Goal: Task Accomplishment & Management: Use online tool/utility

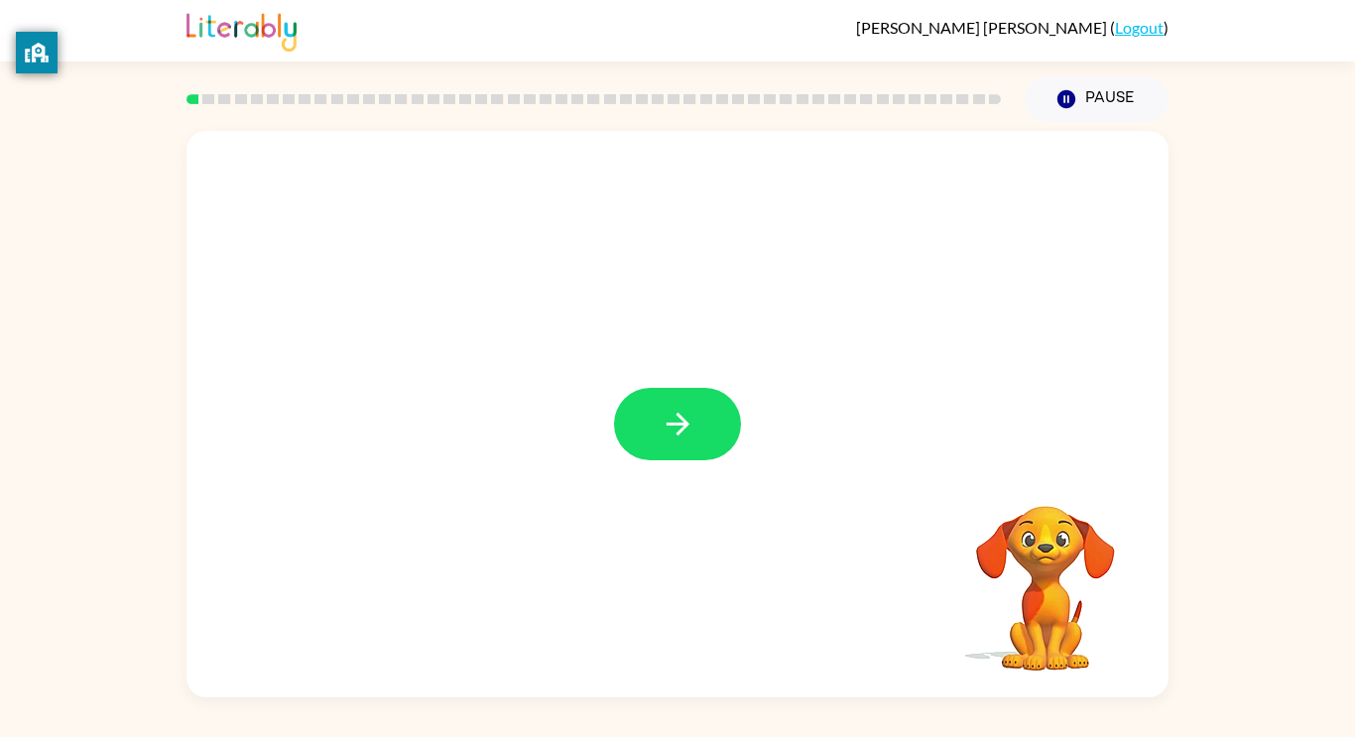
click at [703, 384] on div at bounding box center [677, 414] width 982 height 566
click at [702, 378] on div at bounding box center [677, 414] width 982 height 566
click at [703, 450] on button "button" at bounding box center [677, 424] width 127 height 72
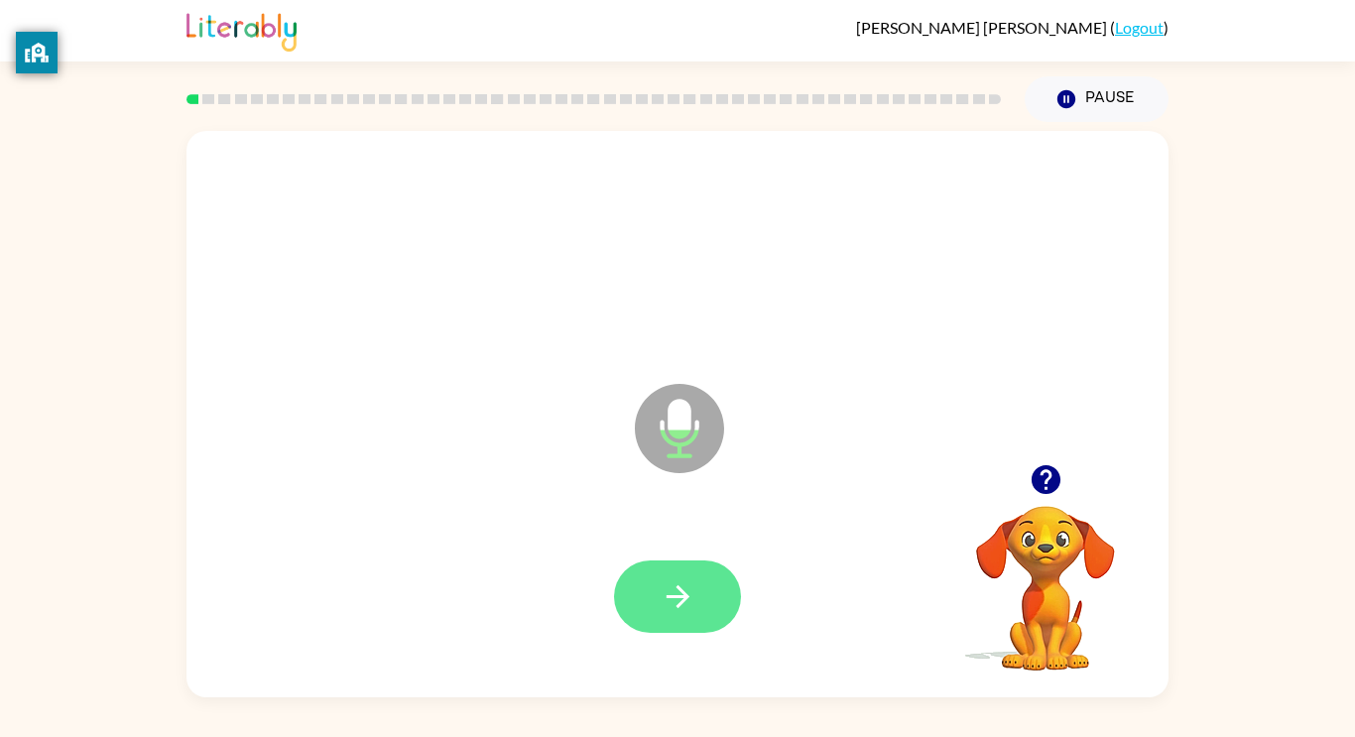
click at [710, 605] on button "button" at bounding box center [677, 596] width 127 height 72
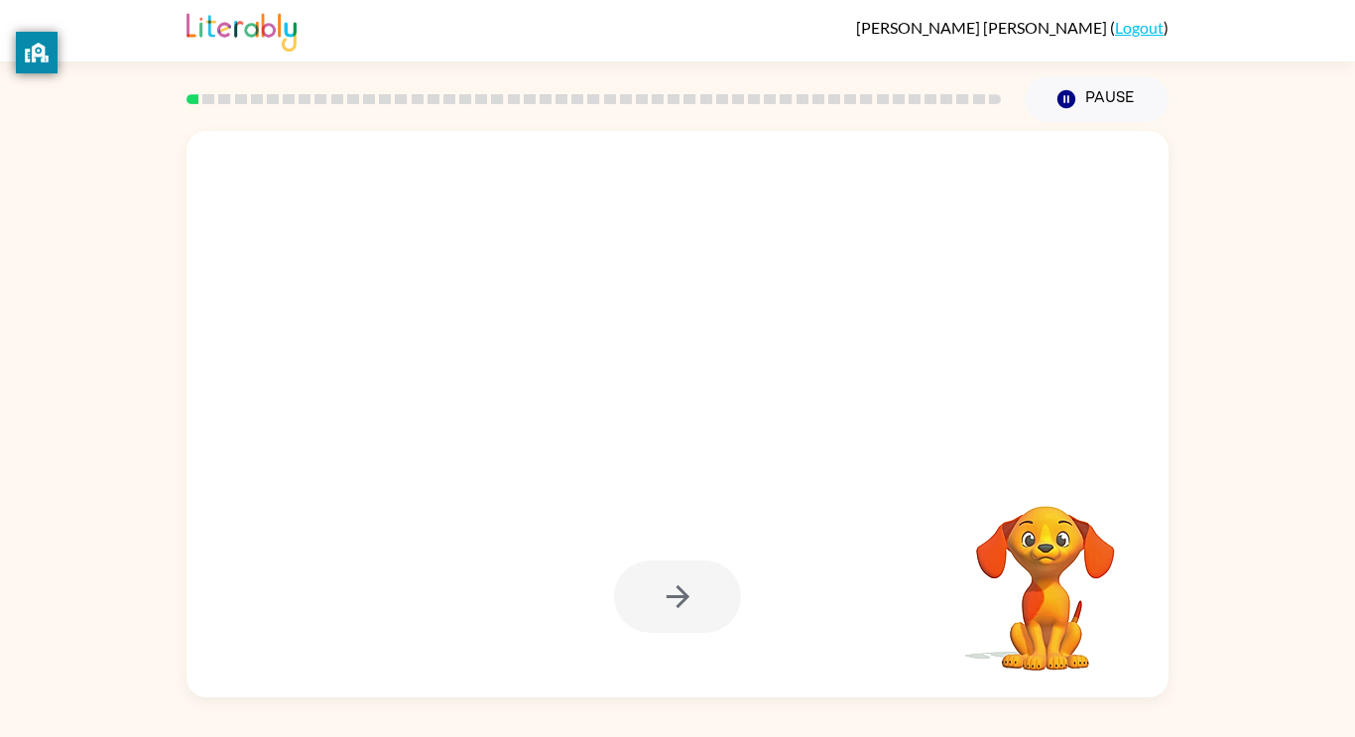
click at [1087, 552] on video "Your browser must support playing .mp4 files to use Literably. Please try using…" at bounding box center [1045, 574] width 198 height 198
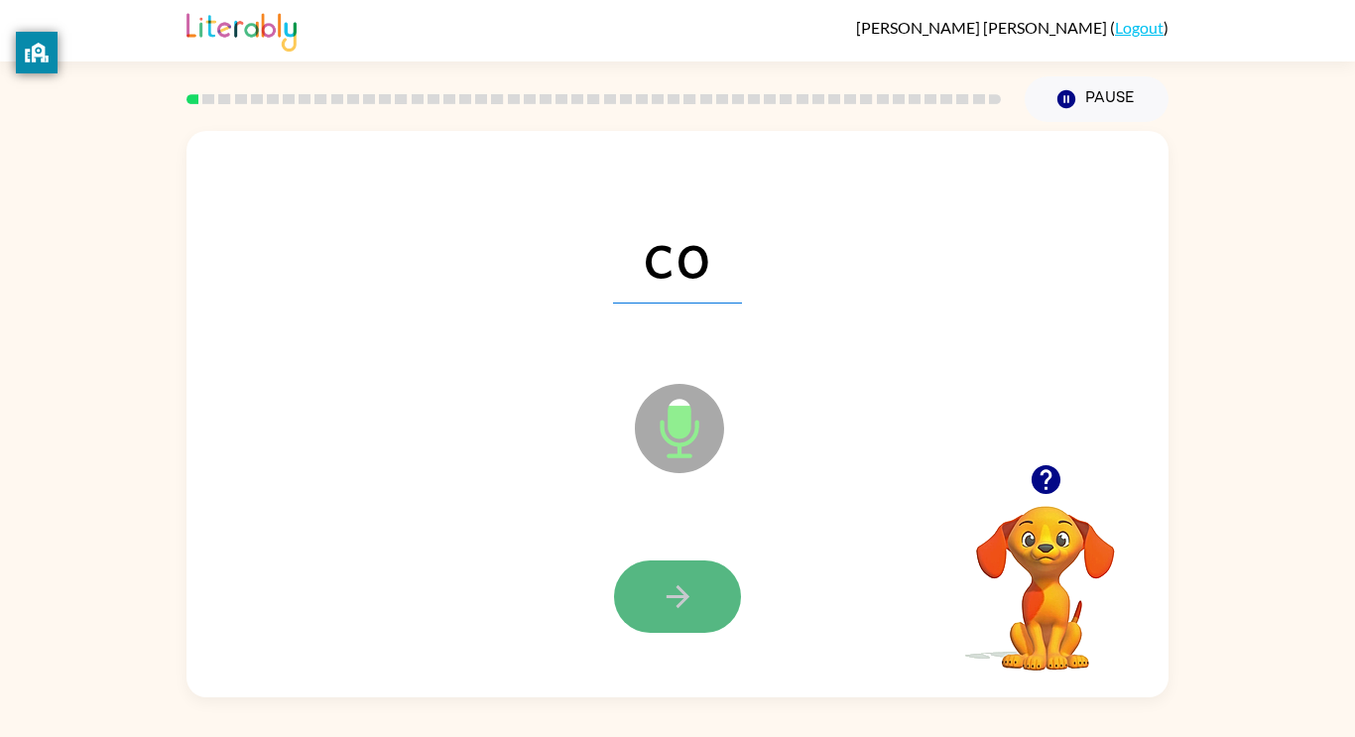
click at [709, 592] on button "button" at bounding box center [677, 596] width 127 height 72
click at [672, 603] on icon "button" at bounding box center [678, 596] width 35 height 35
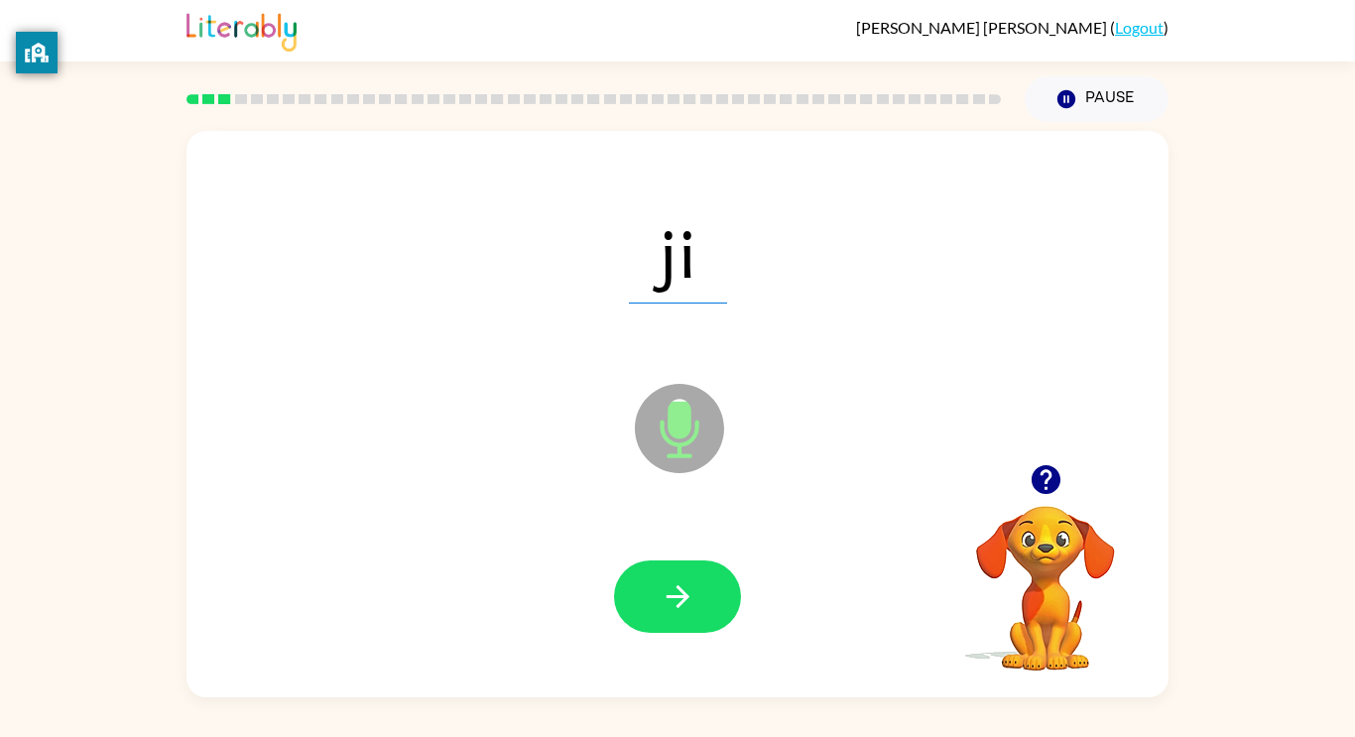
click at [824, 334] on div "ji Microphone The Microphone is here when it is your turn to talk" at bounding box center [677, 414] width 982 height 566
click at [690, 571] on button "button" at bounding box center [677, 596] width 127 height 72
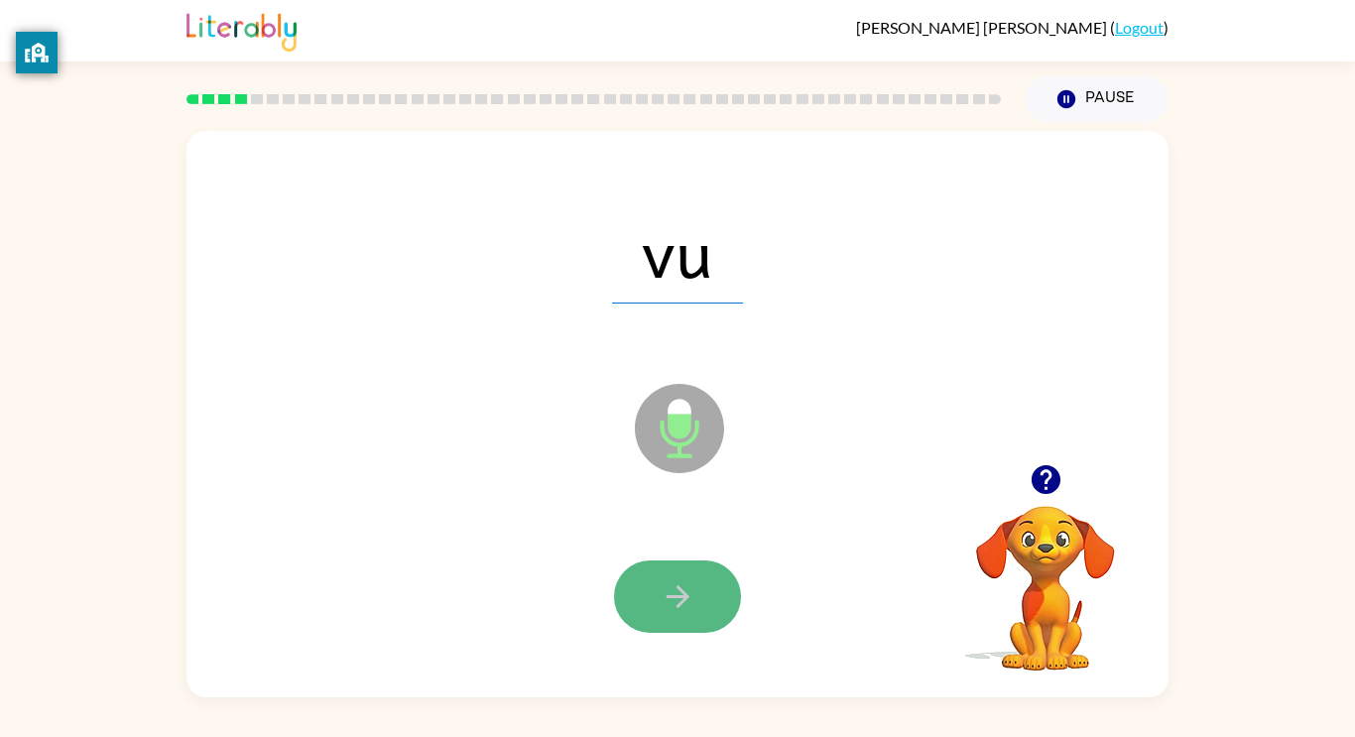
click at [685, 599] on icon "button" at bounding box center [677, 596] width 23 height 23
click at [679, 572] on button "button" at bounding box center [677, 596] width 127 height 72
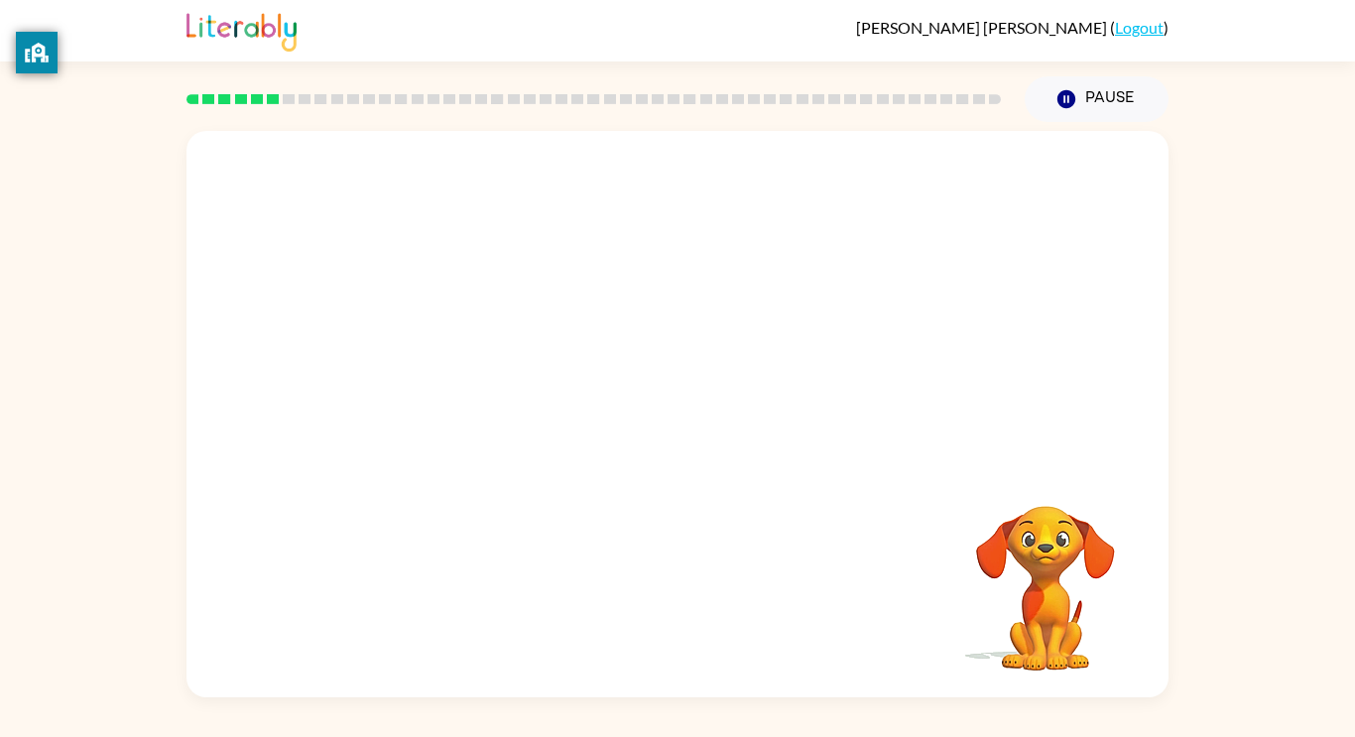
click at [1047, 572] on video "Your browser must support playing .mp4 files to use Literably. Please try using…" at bounding box center [1045, 574] width 198 height 198
click at [611, 551] on div at bounding box center [677, 597] width 942 height 163
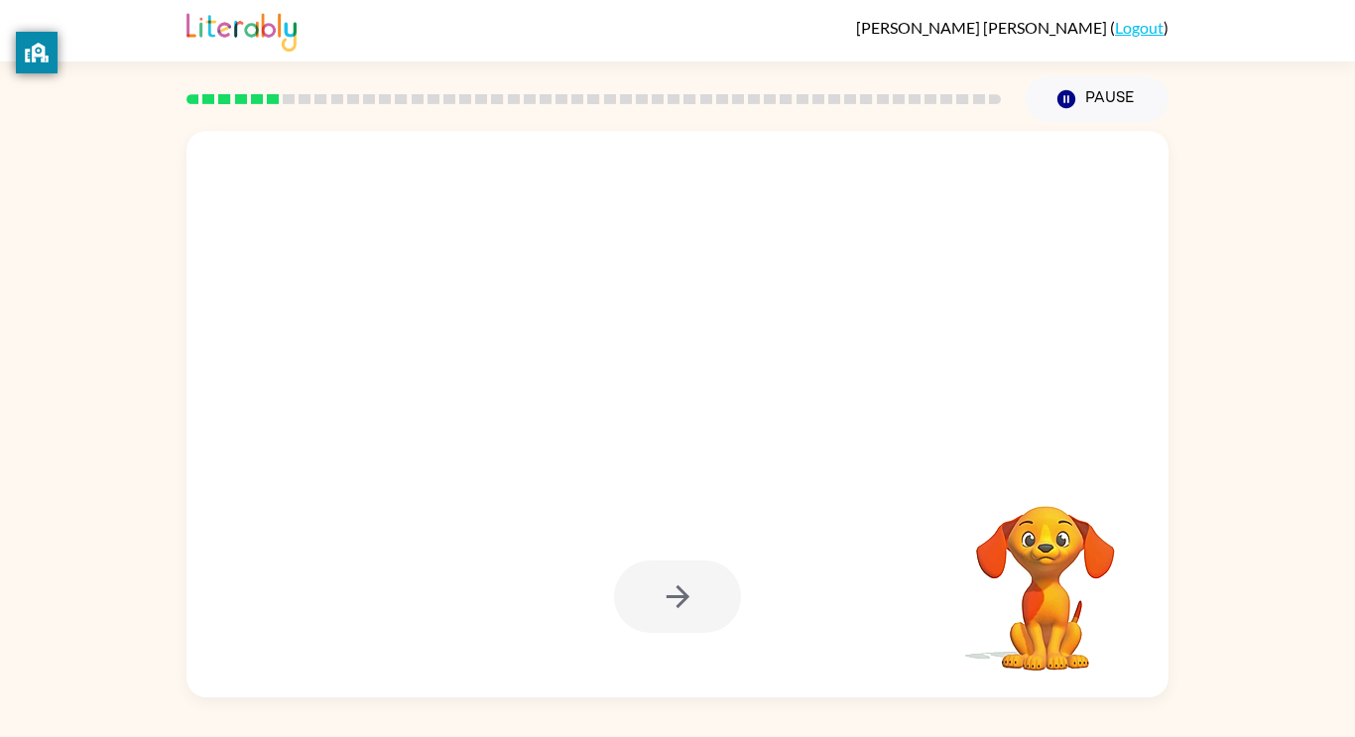
click at [611, 551] on div at bounding box center [677, 597] width 942 height 163
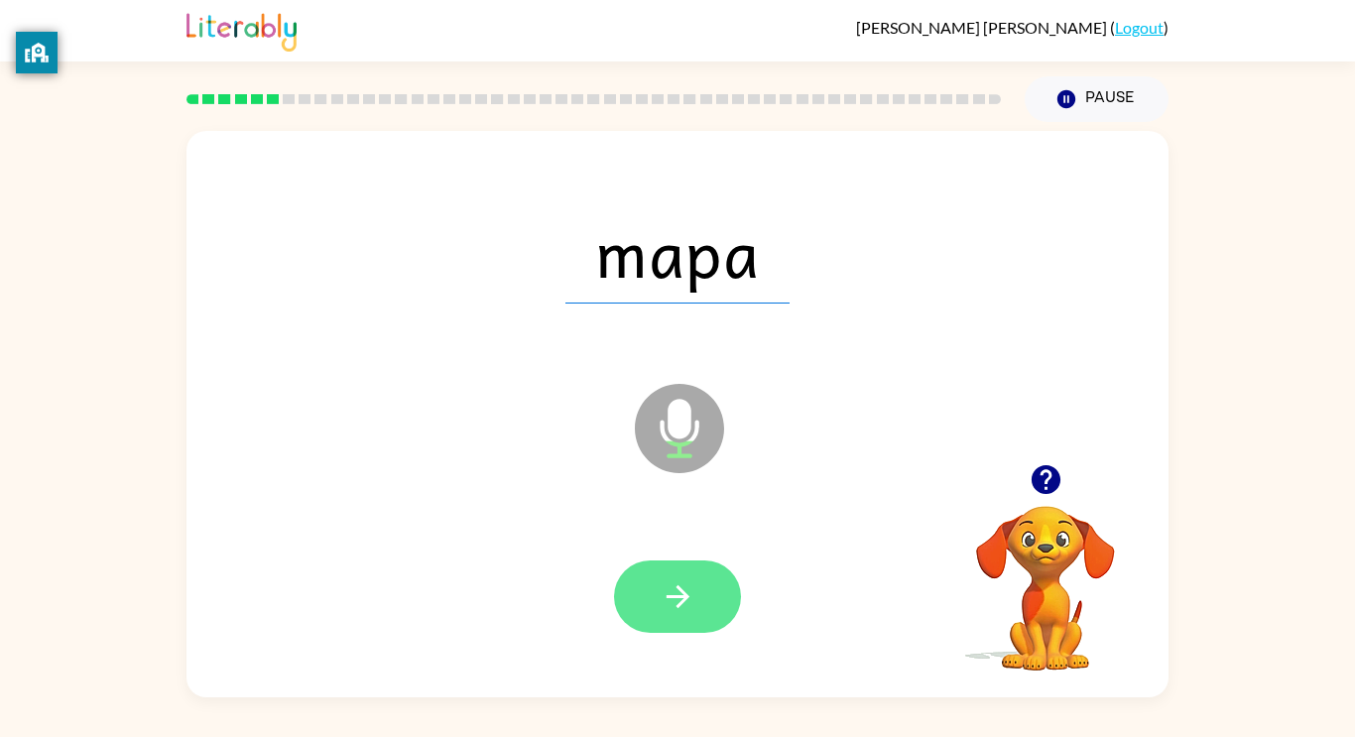
click at [664, 592] on icon "button" at bounding box center [678, 596] width 35 height 35
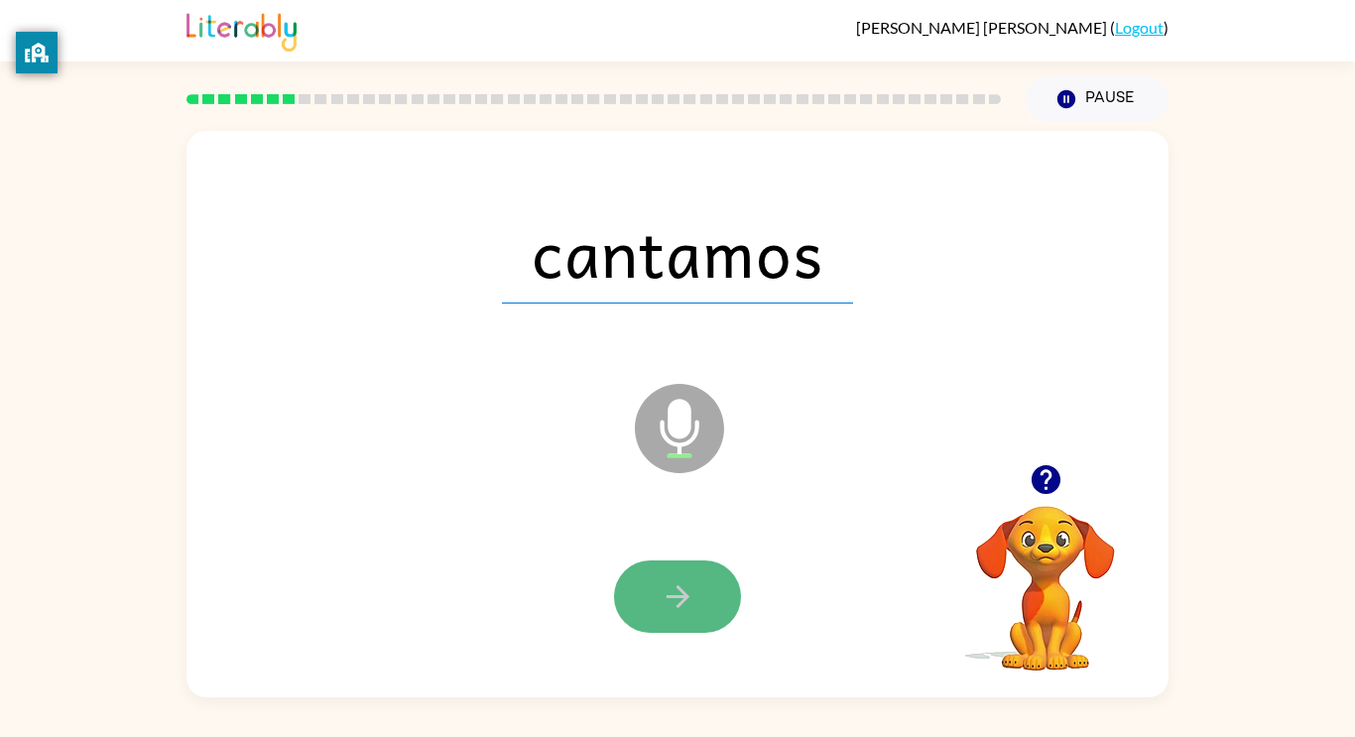
click at [656, 591] on button "button" at bounding box center [677, 596] width 127 height 72
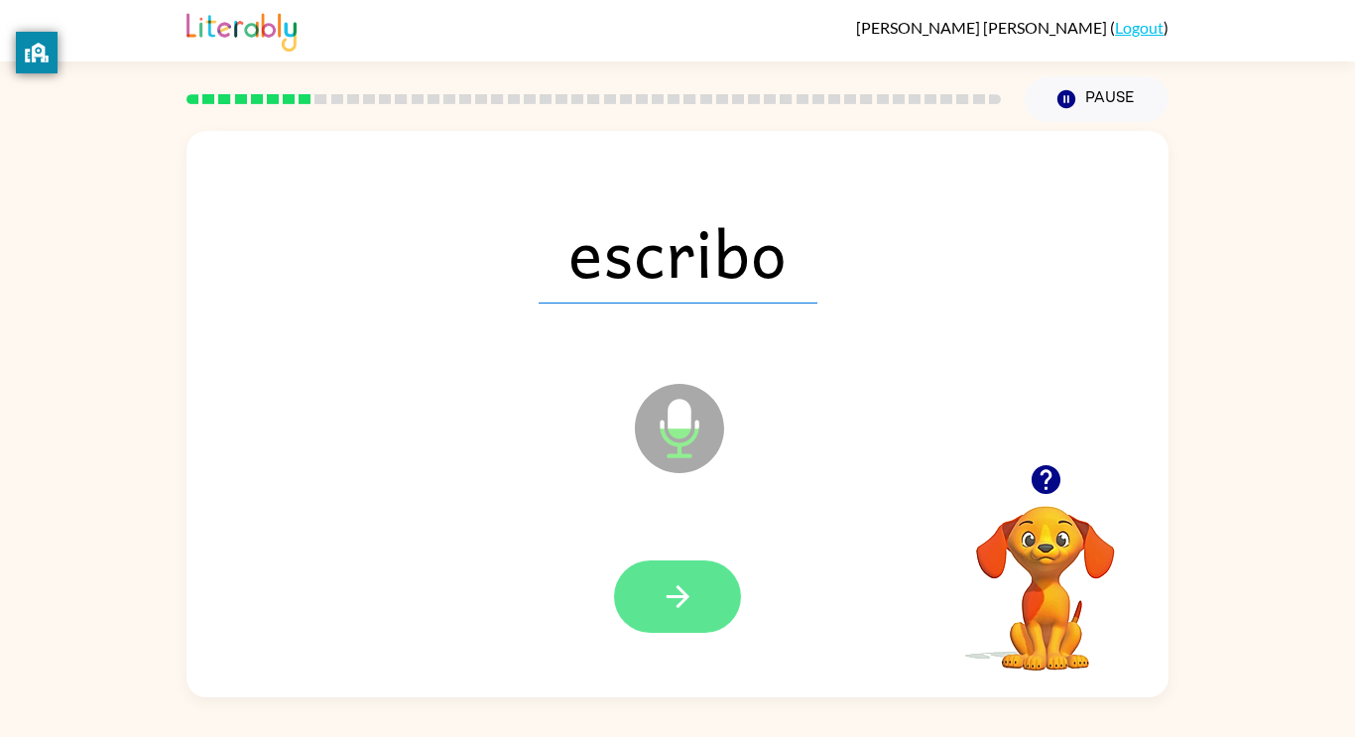
click at [688, 609] on icon "button" at bounding box center [678, 596] width 35 height 35
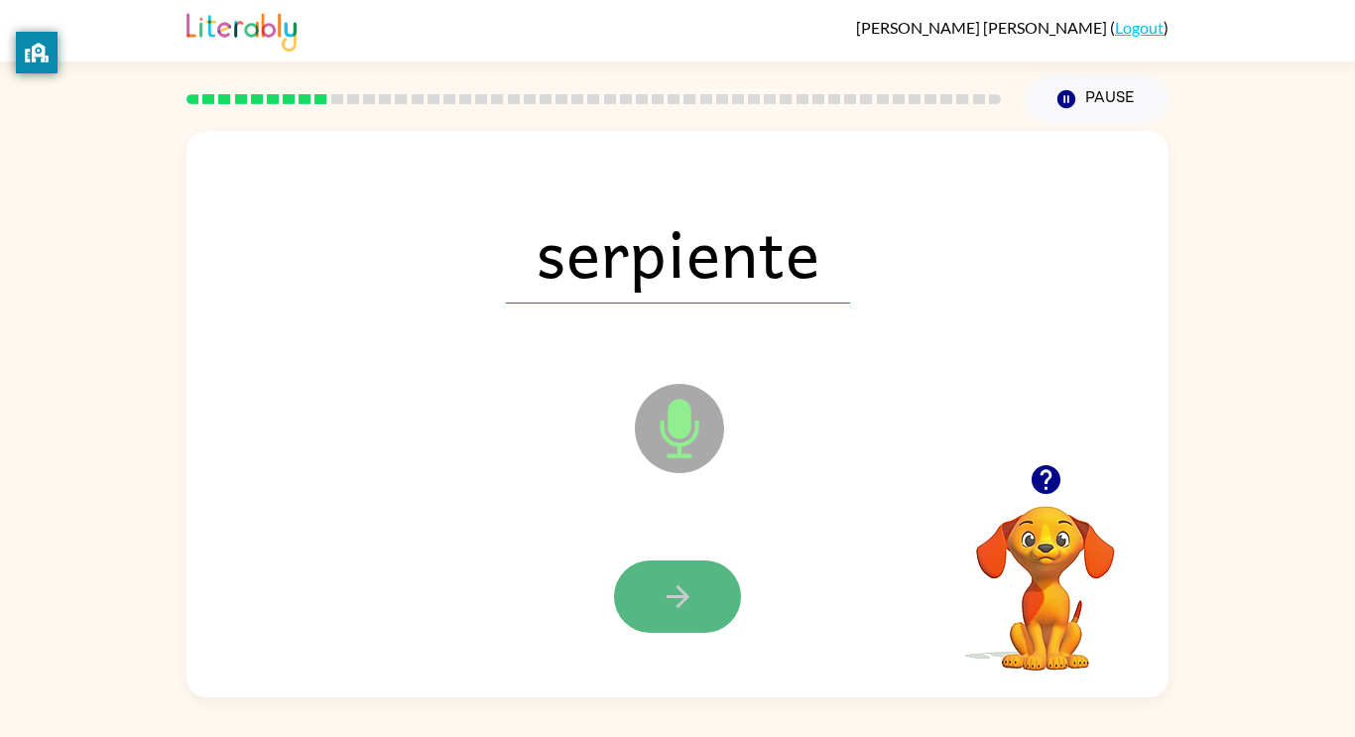
drag, startPoint x: 695, startPoint y: 613, endPoint x: 737, endPoint y: 597, distance: 44.6
click at [737, 597] on button "button" at bounding box center [677, 596] width 127 height 72
click at [685, 611] on icon "button" at bounding box center [678, 596] width 35 height 35
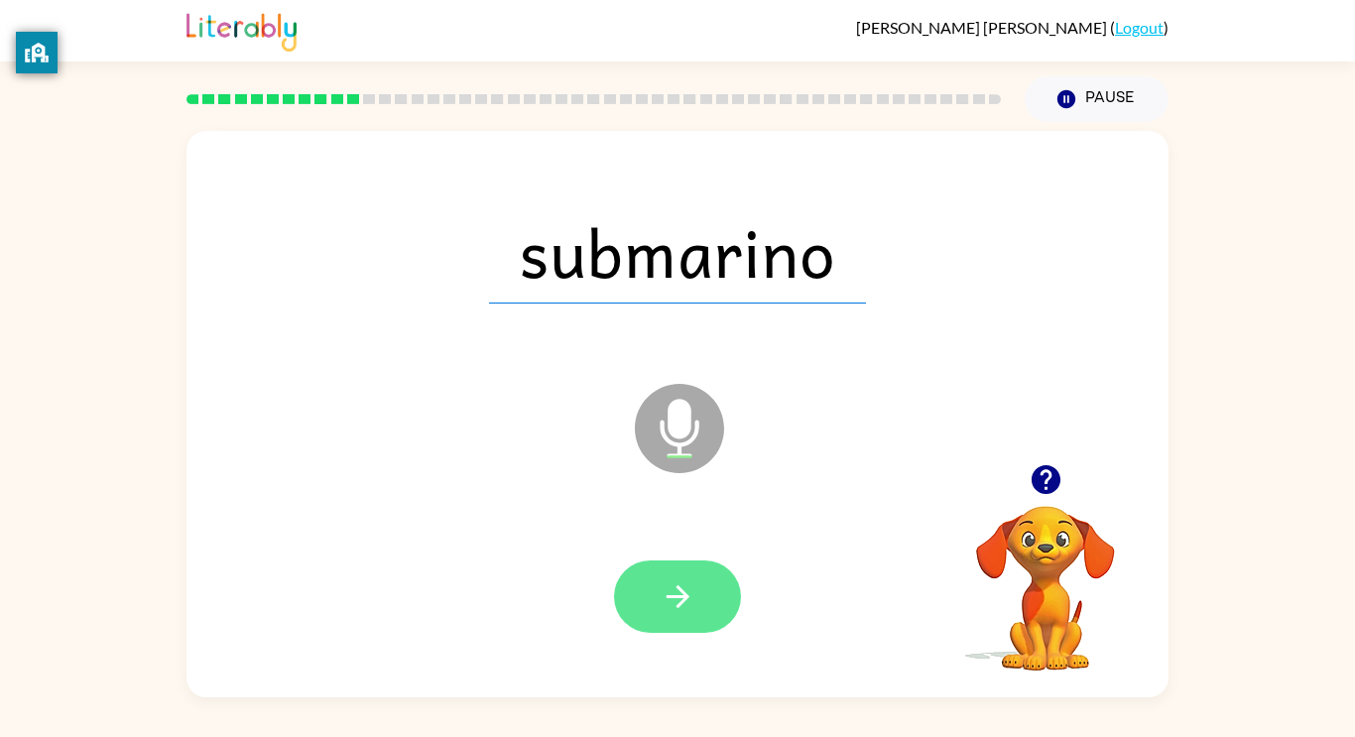
click at [672, 617] on button "button" at bounding box center [677, 596] width 127 height 72
click at [672, 617] on div at bounding box center [677, 596] width 127 height 72
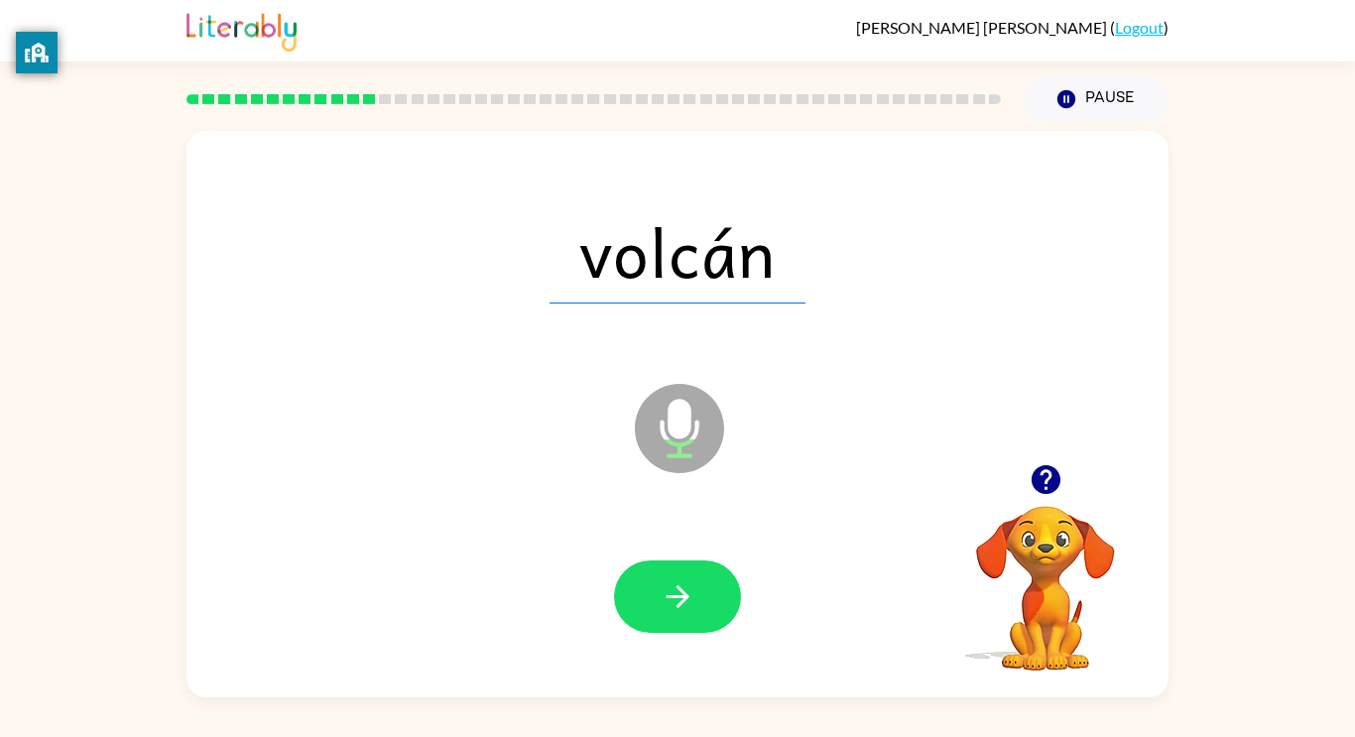
click at [708, 487] on icon "Microphone The Microphone is here when it is your turn to talk" at bounding box center [779, 453] width 298 height 149
click at [693, 594] on icon "button" at bounding box center [678, 596] width 35 height 35
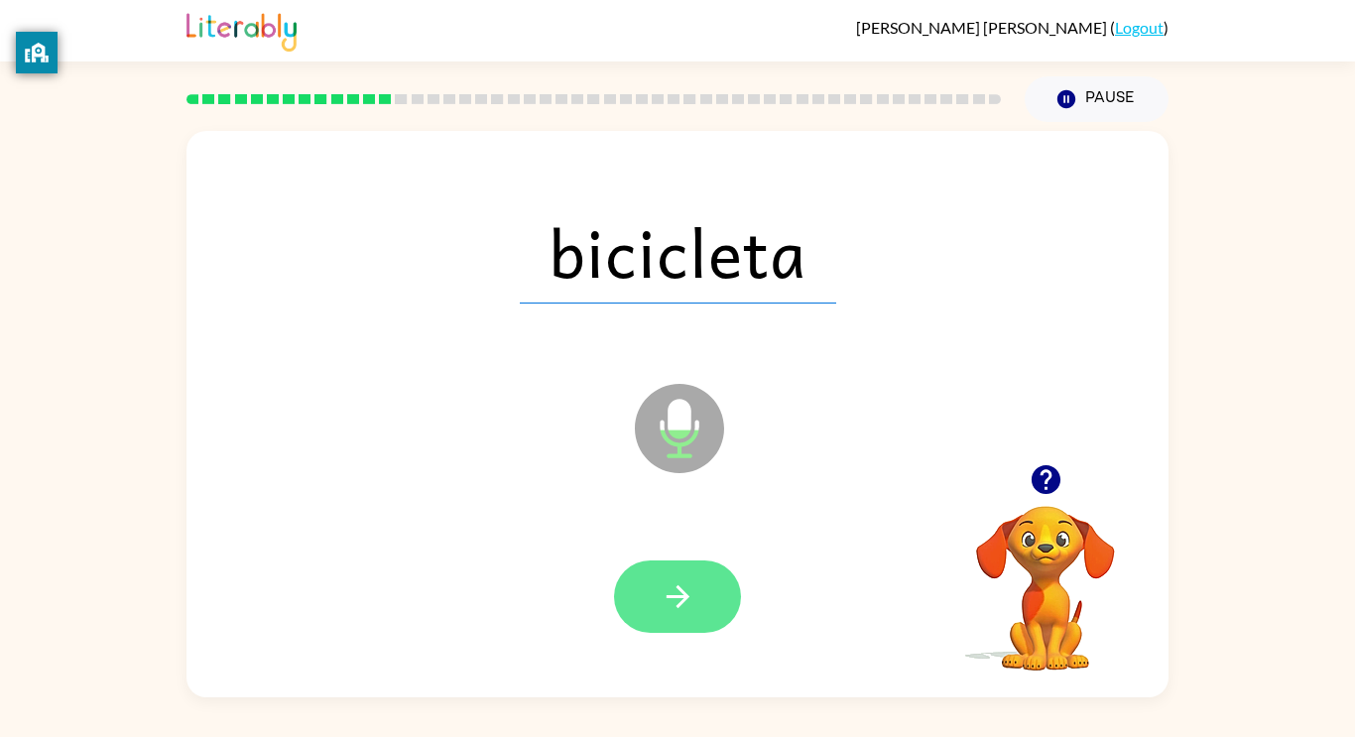
click at [687, 589] on icon "button" at bounding box center [678, 596] width 35 height 35
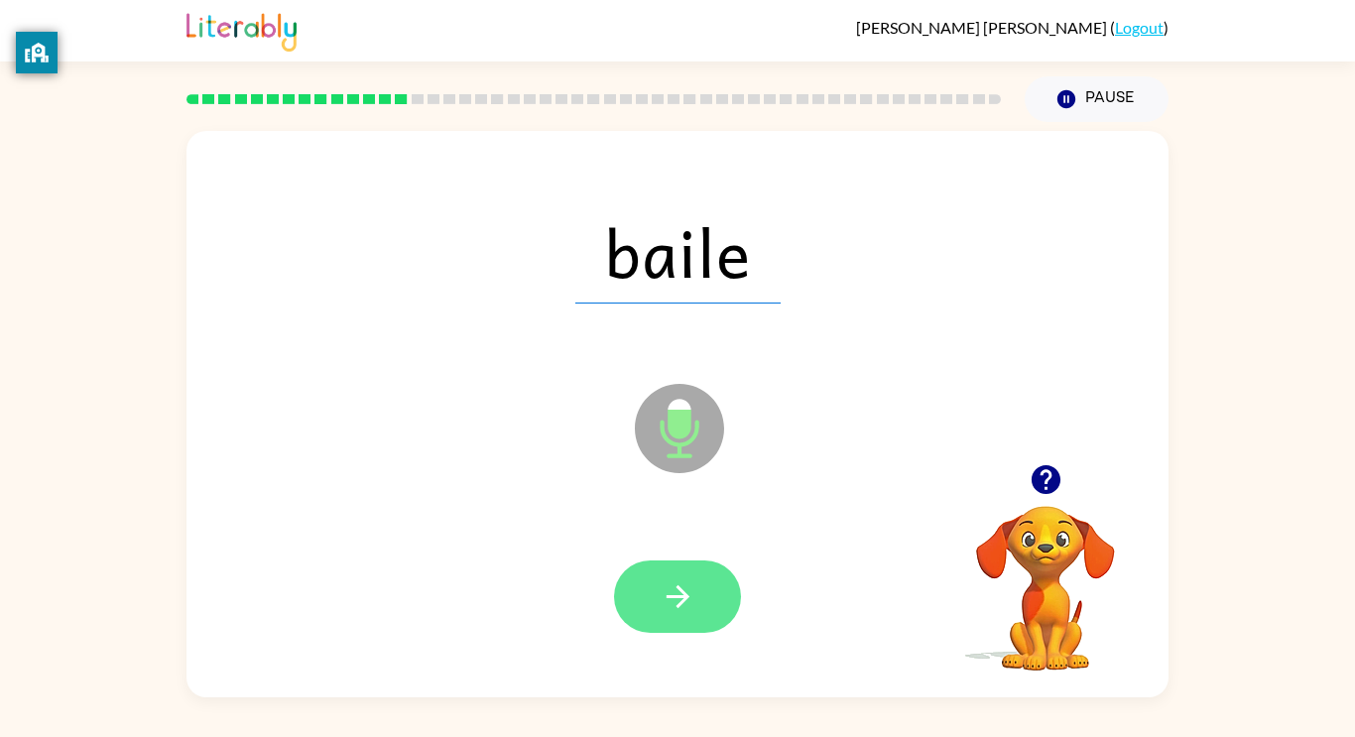
click at [671, 599] on icon "button" at bounding box center [678, 596] width 35 height 35
click at [646, 560] on button "button" at bounding box center [677, 596] width 127 height 72
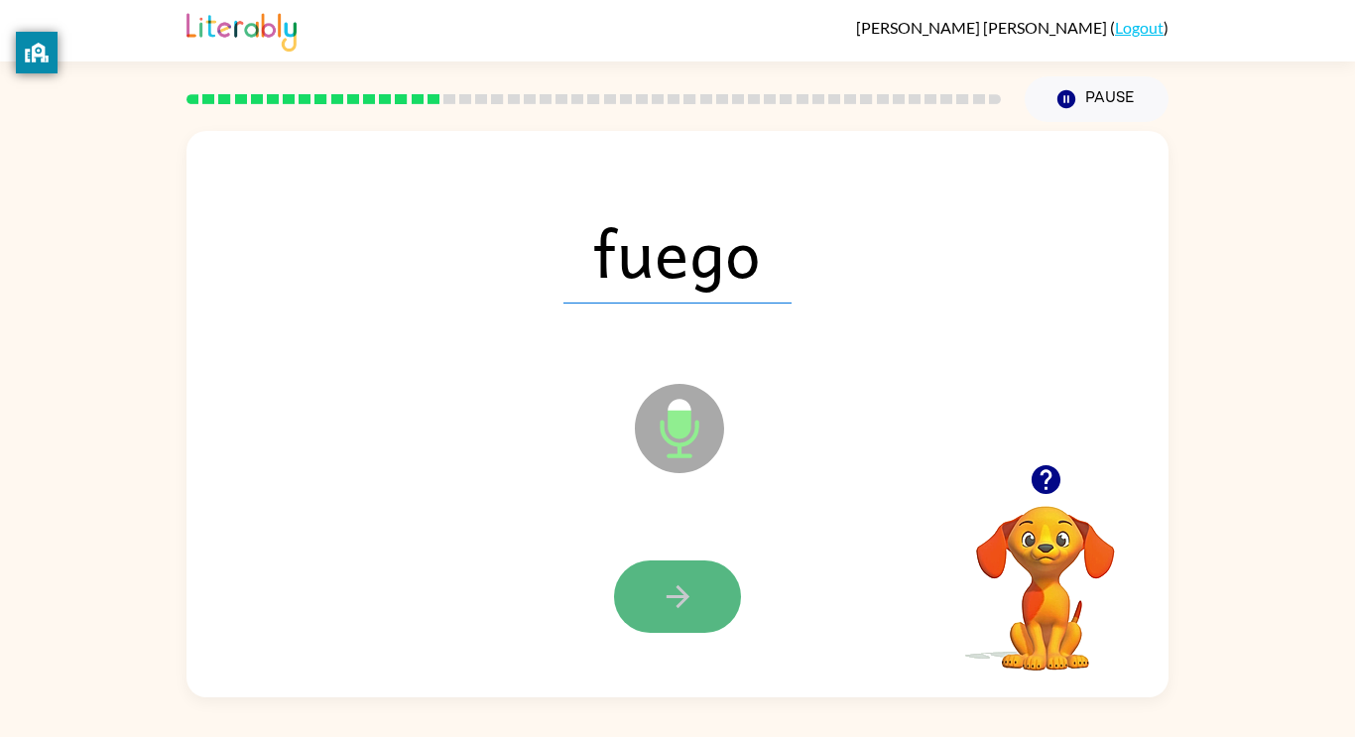
click at [697, 583] on button "button" at bounding box center [677, 596] width 127 height 72
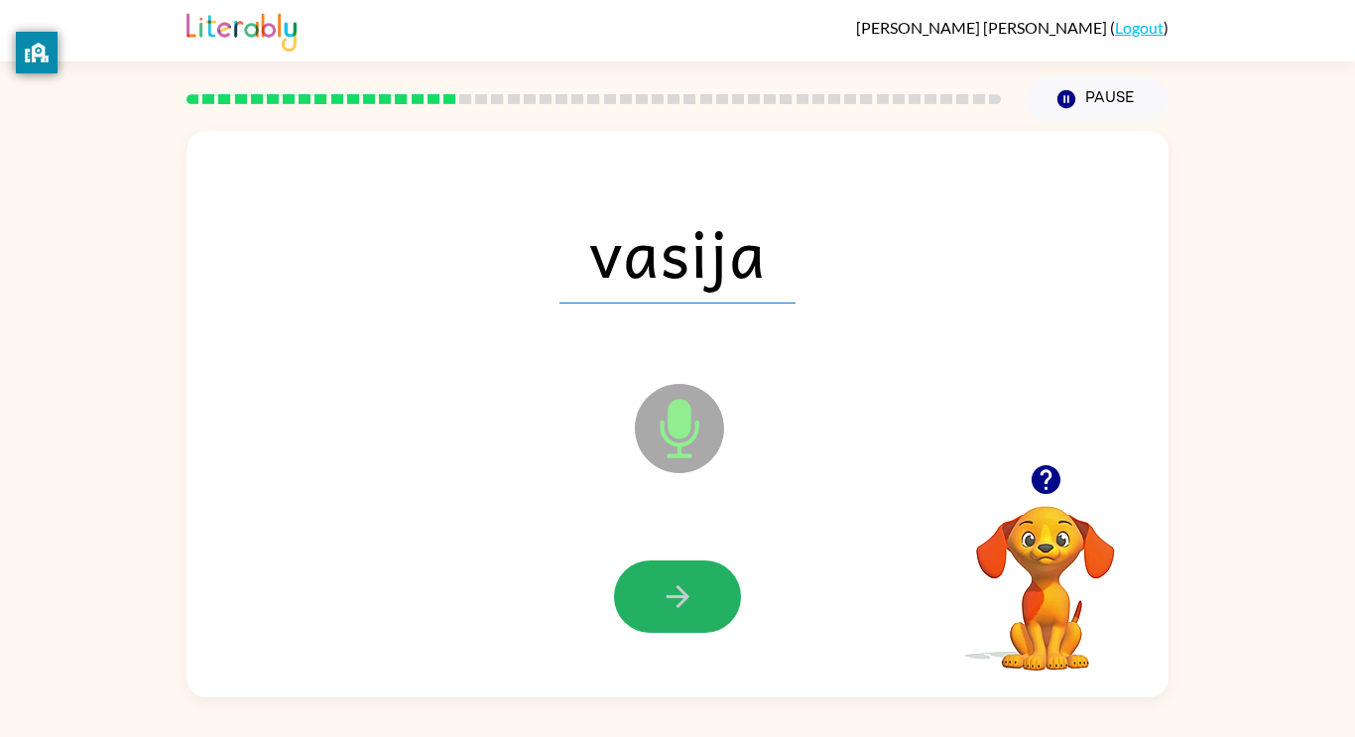
click at [697, 583] on button "button" at bounding box center [677, 596] width 127 height 72
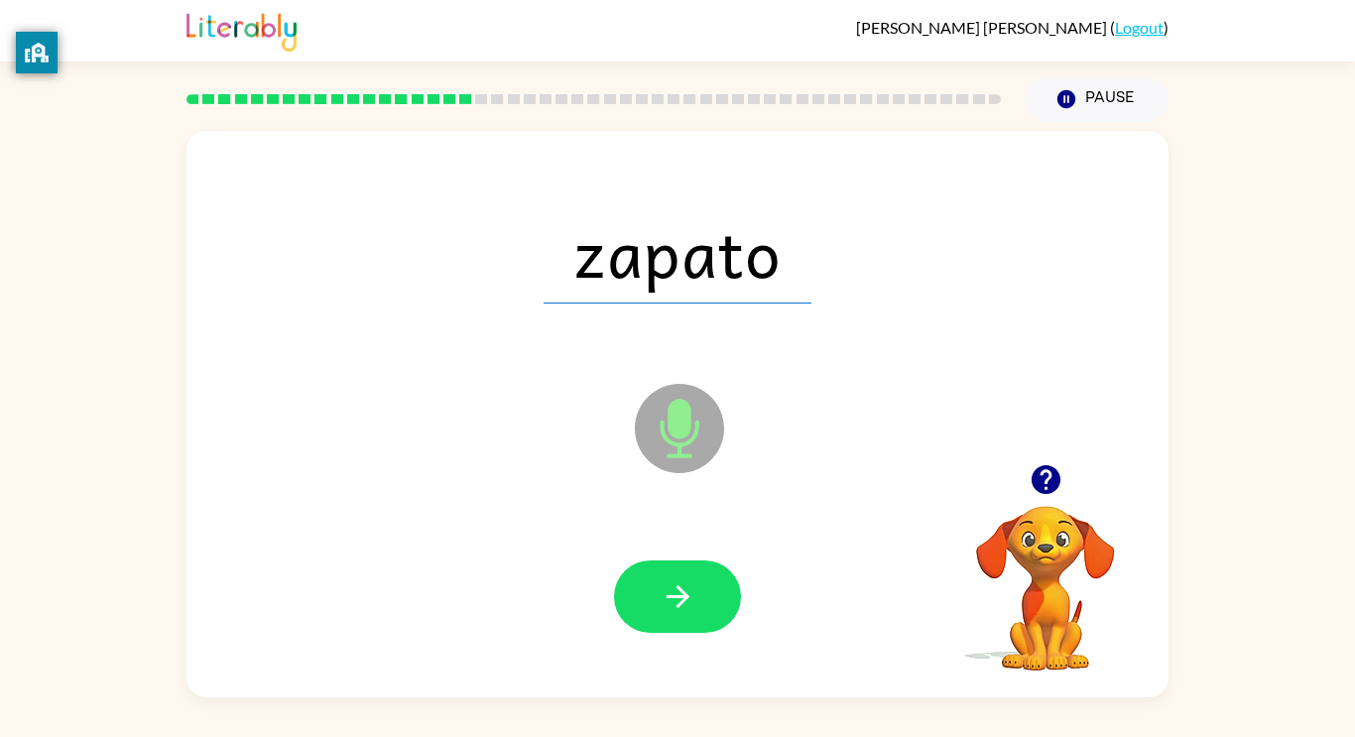
click at [697, 583] on button "button" at bounding box center [677, 596] width 127 height 72
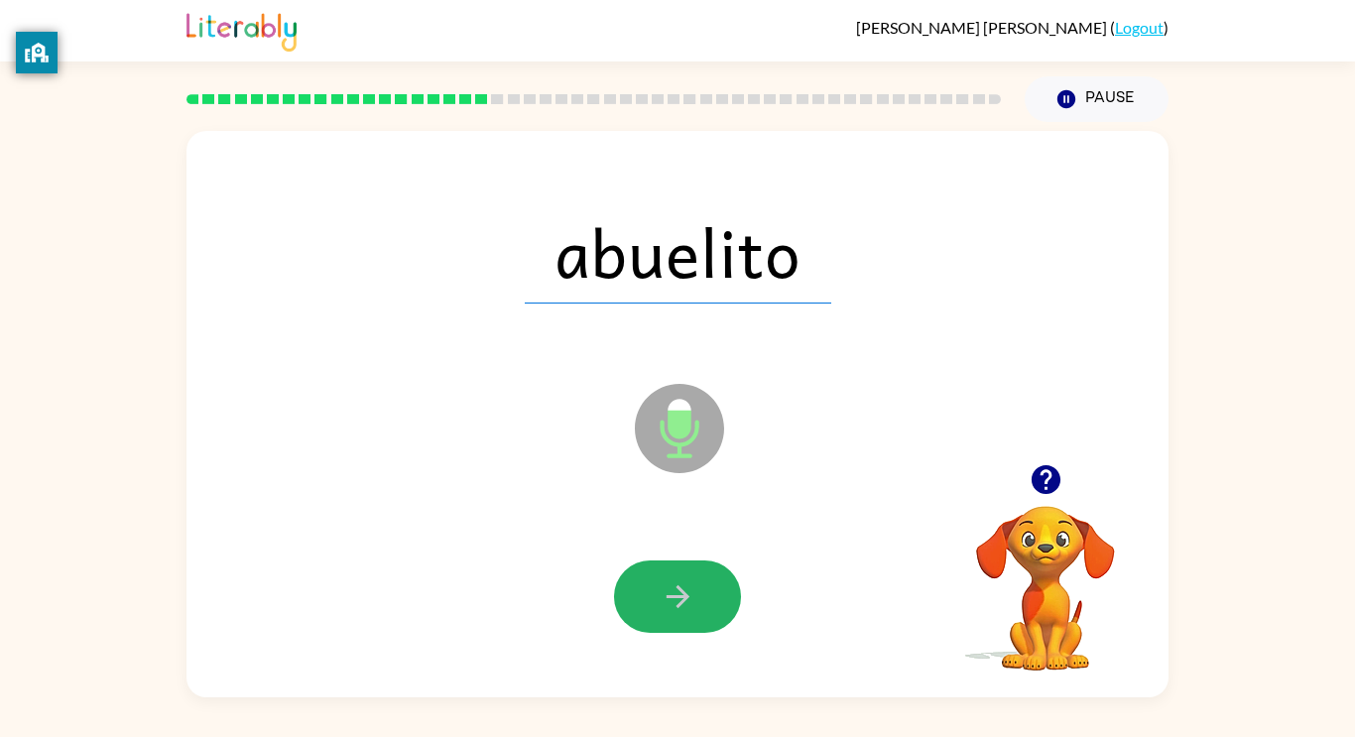
click at [697, 583] on button "button" at bounding box center [677, 596] width 127 height 72
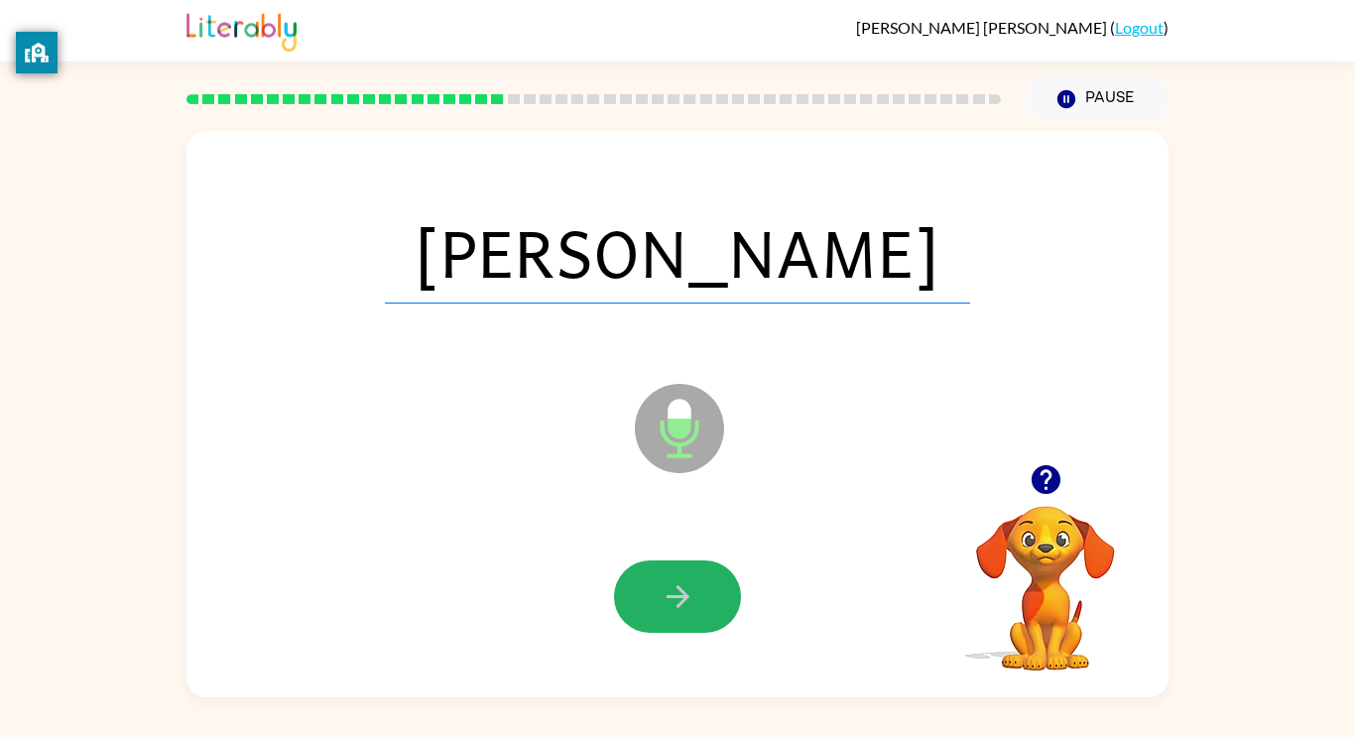
click at [697, 583] on button "button" at bounding box center [677, 596] width 127 height 72
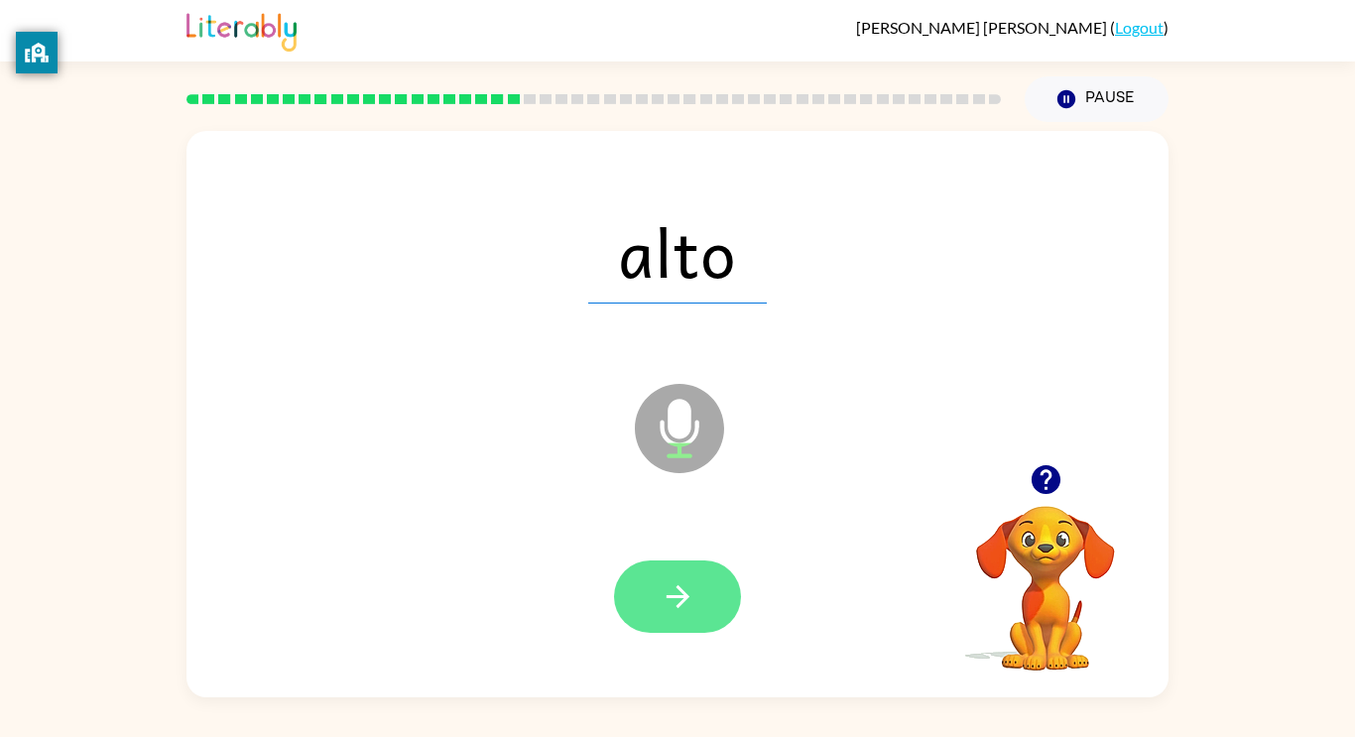
click at [707, 611] on button "button" at bounding box center [677, 596] width 127 height 72
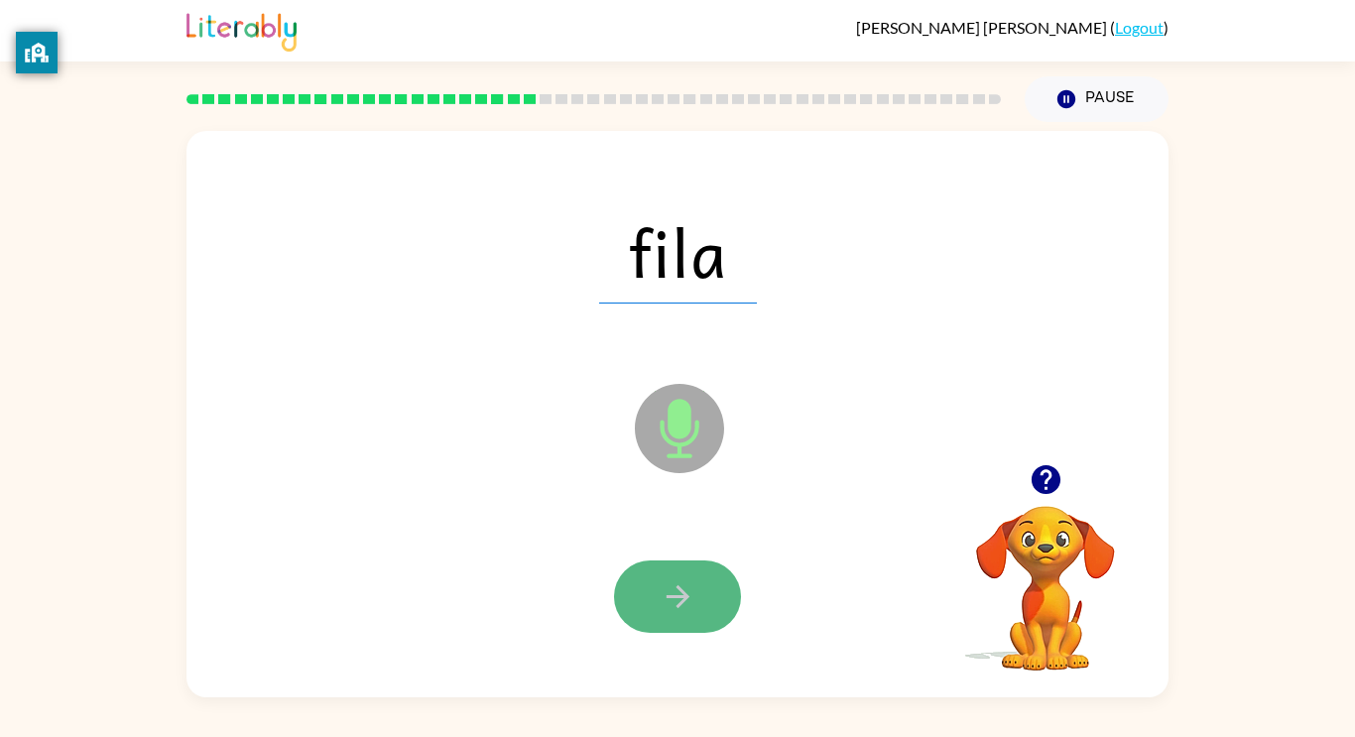
click at [687, 590] on icon "button" at bounding box center [678, 596] width 35 height 35
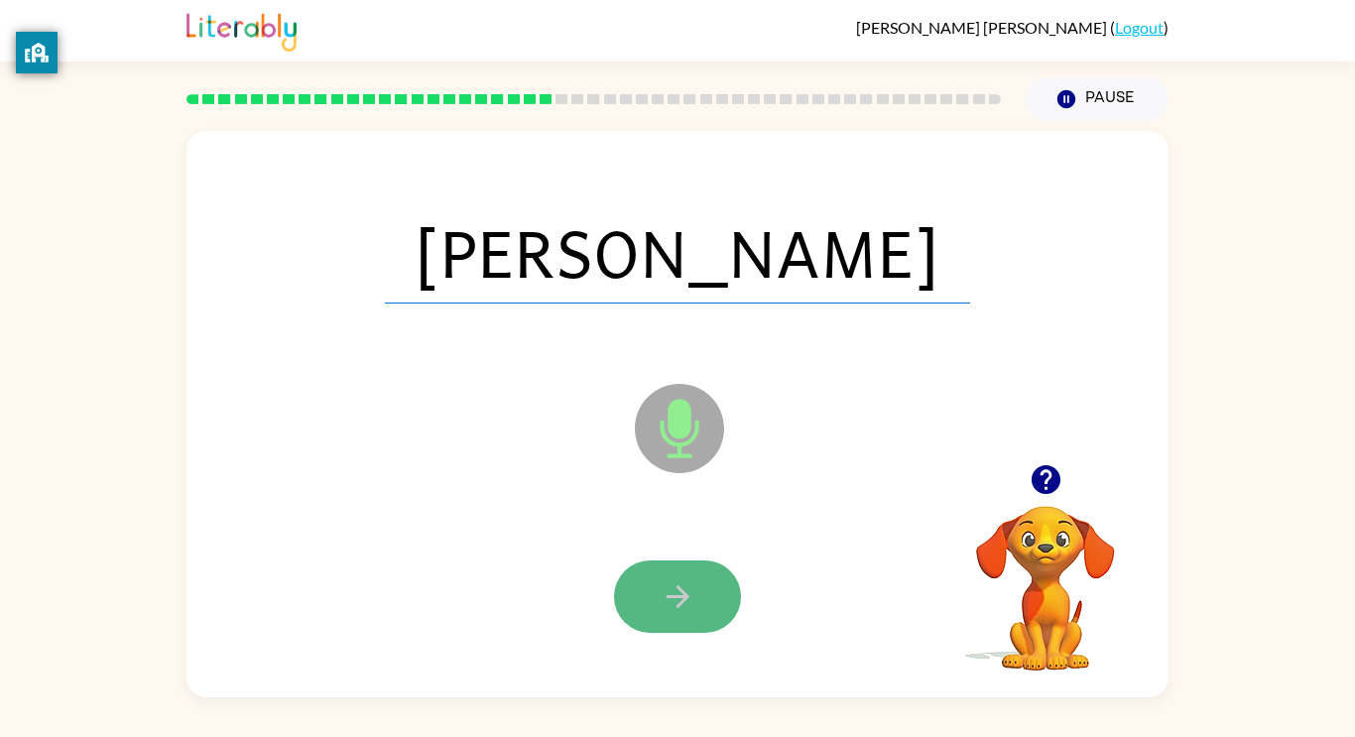
click at [679, 593] on icon "button" at bounding box center [678, 596] width 35 height 35
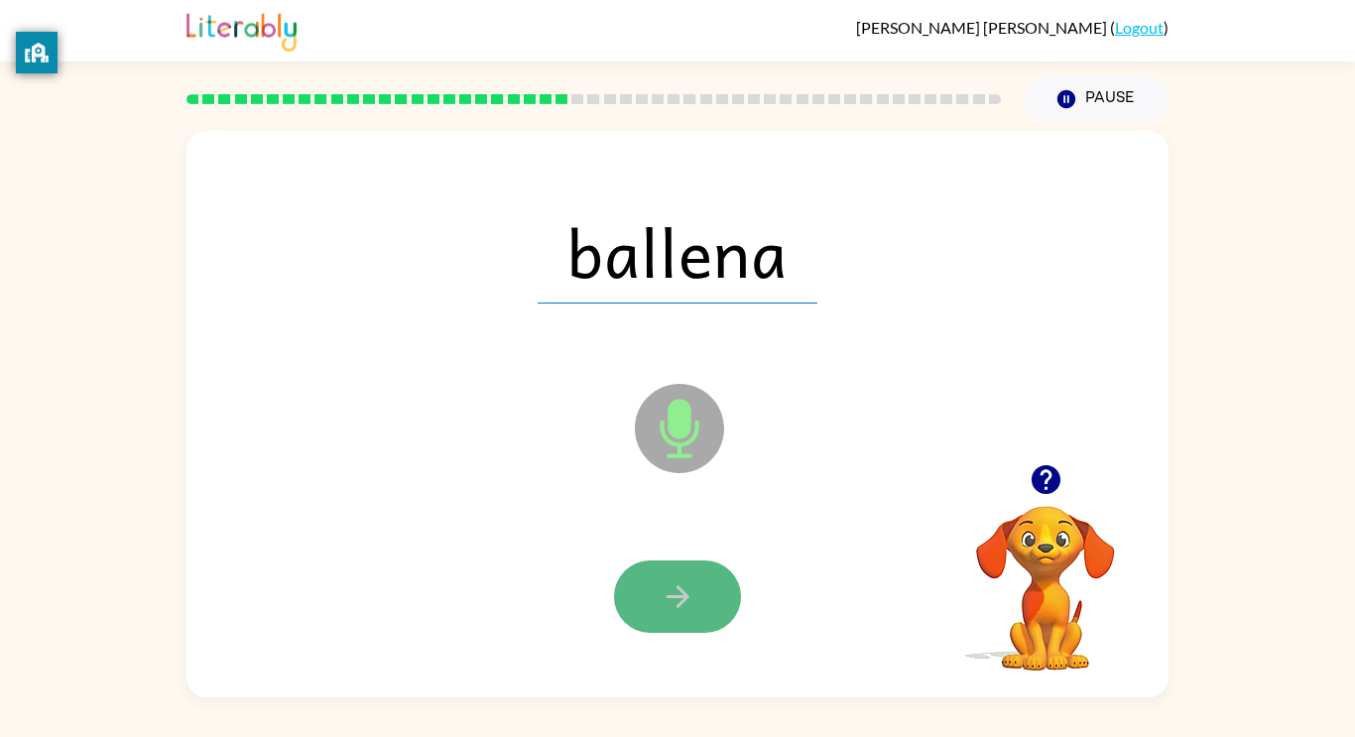
click at [677, 586] on icon "button" at bounding box center [677, 596] width 23 height 23
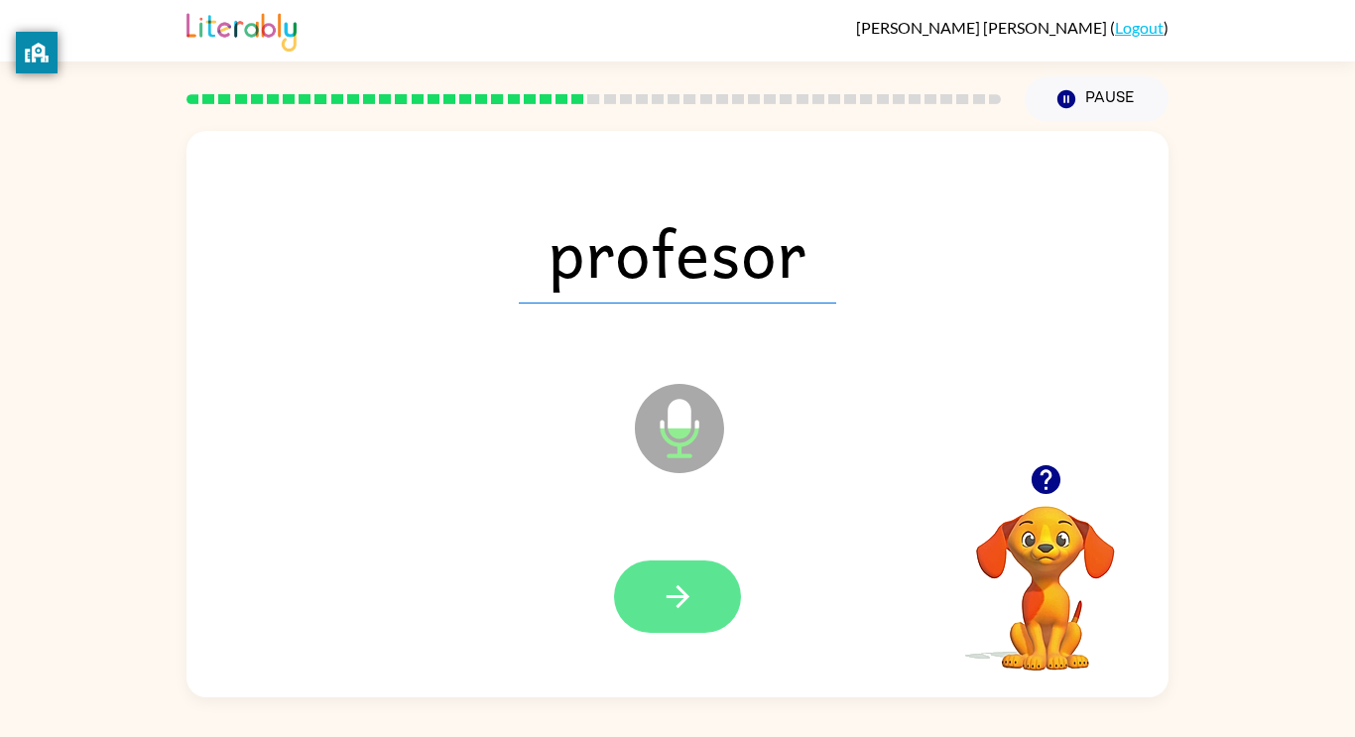
click at [679, 608] on icon "button" at bounding box center [678, 596] width 35 height 35
click at [700, 568] on button "button" at bounding box center [677, 596] width 127 height 72
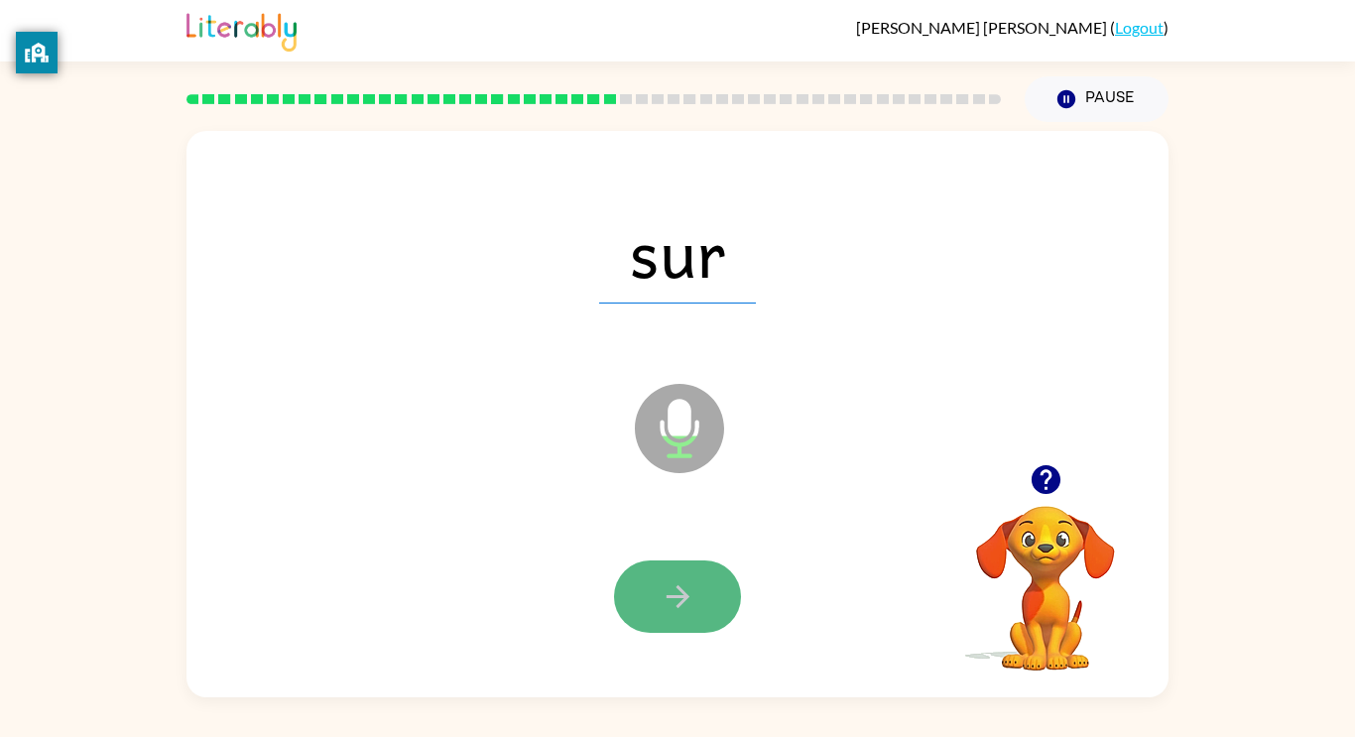
click at [712, 579] on button "button" at bounding box center [677, 596] width 127 height 72
click at [684, 574] on button "button" at bounding box center [677, 596] width 127 height 72
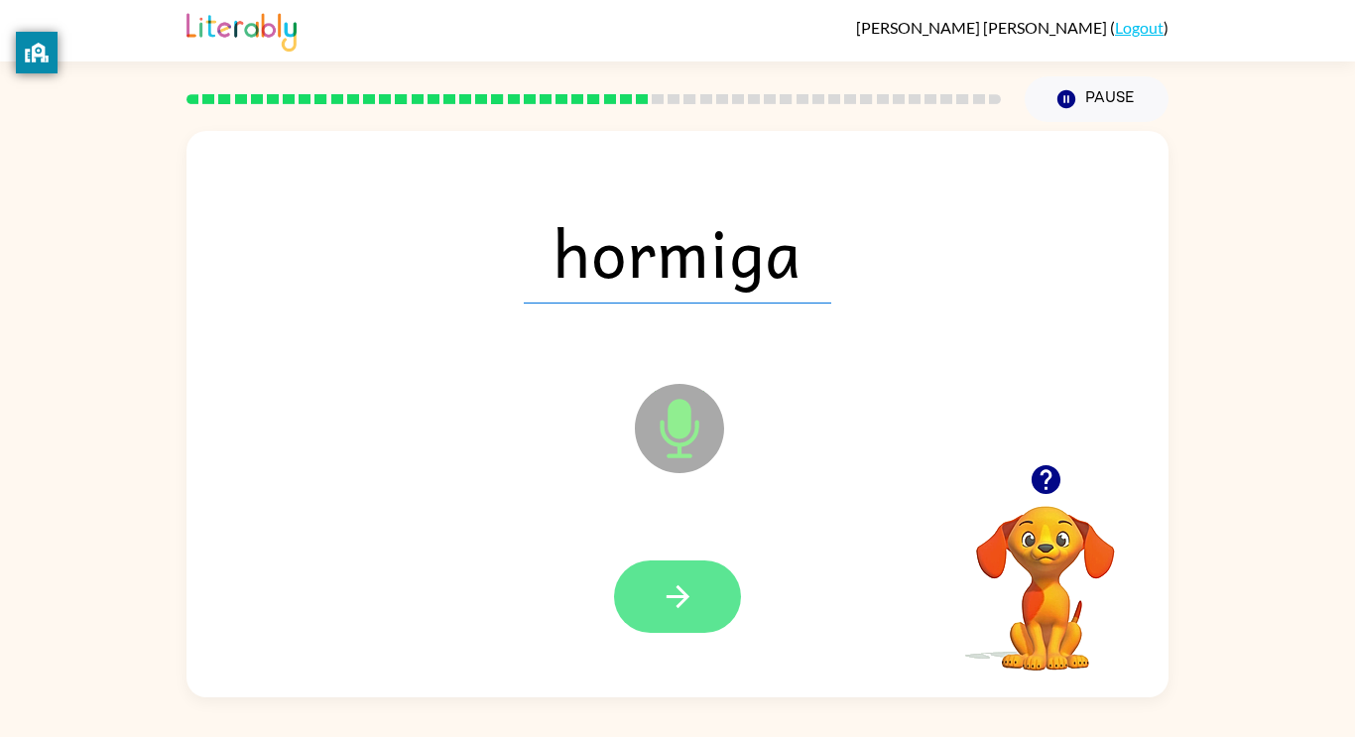
click at [682, 618] on button "button" at bounding box center [677, 596] width 127 height 72
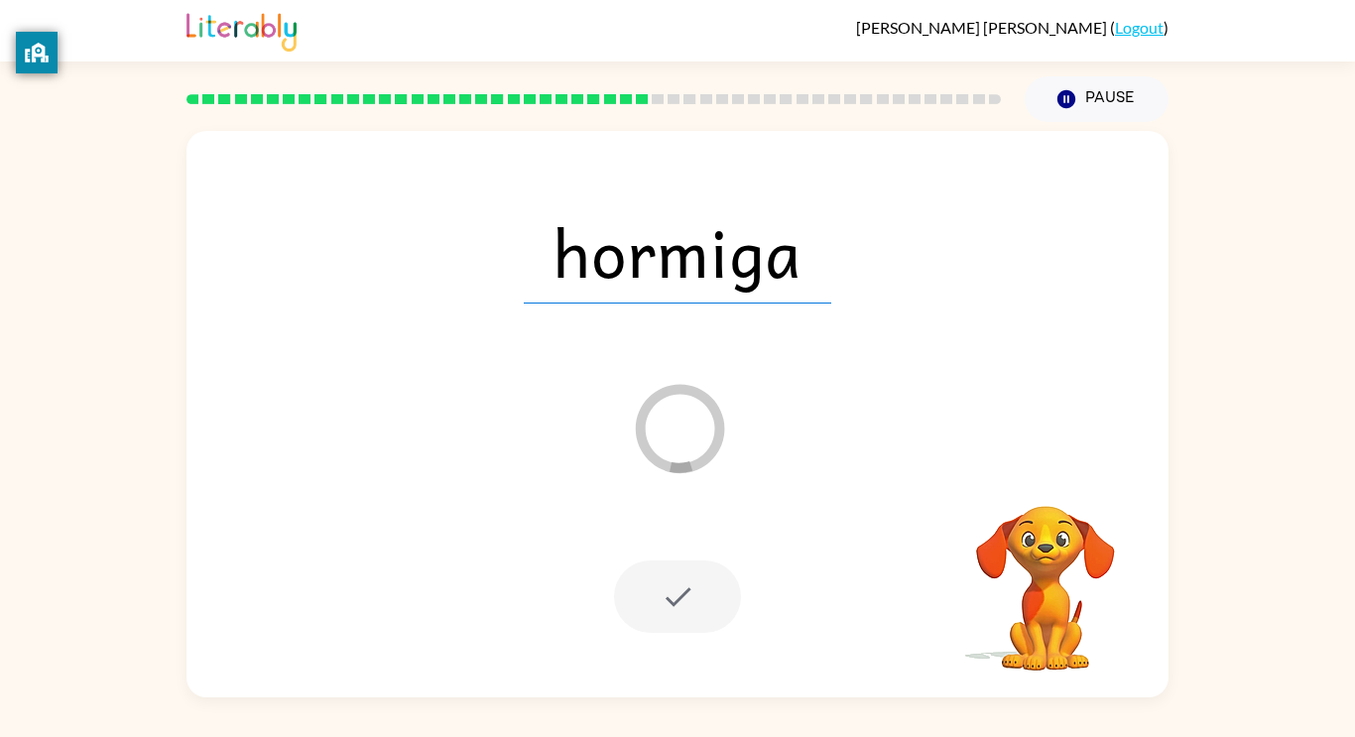
drag, startPoint x: 937, startPoint y: 383, endPoint x: 1072, endPoint y: 508, distance: 183.9
click at [1072, 508] on div "hormiga Loader Your response is being sent to our graders Your browser must sup…" at bounding box center [677, 414] width 982 height 566
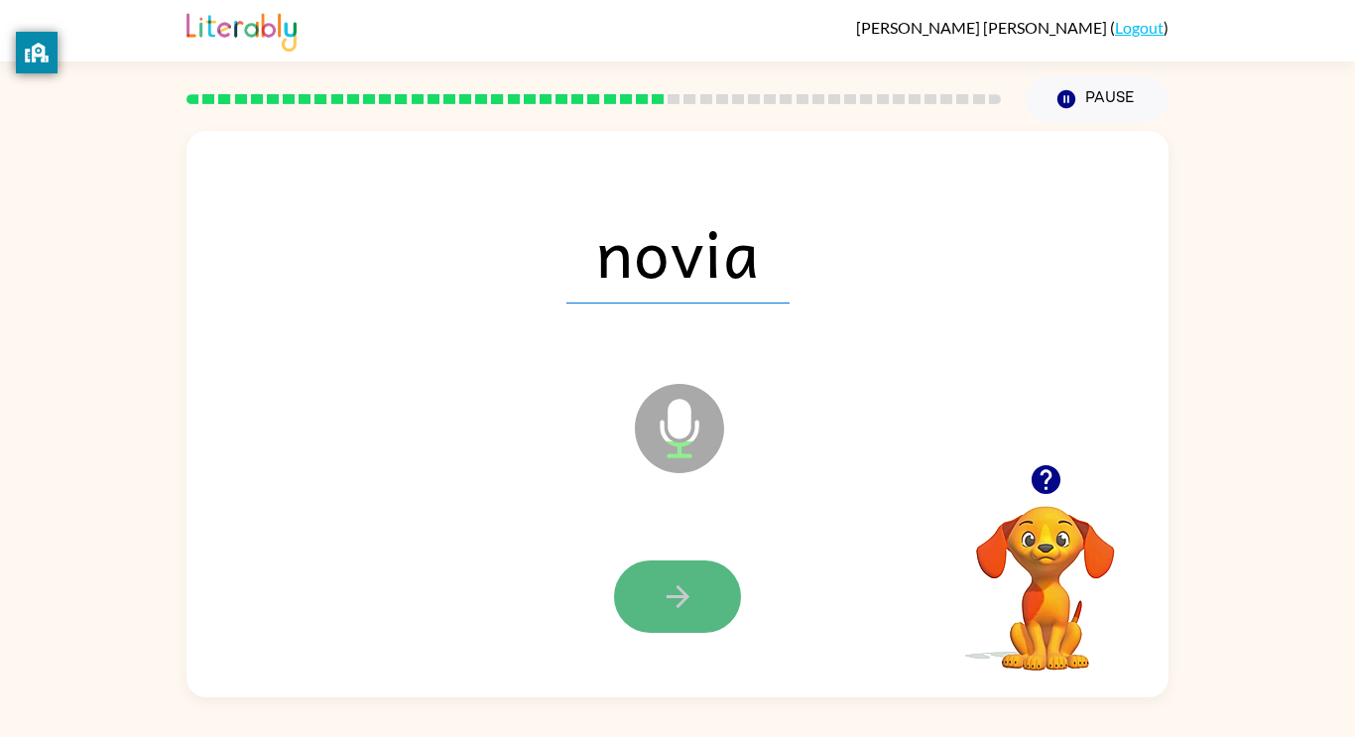
click at [700, 561] on button "button" at bounding box center [677, 596] width 127 height 72
click at [694, 573] on button "button" at bounding box center [677, 596] width 127 height 72
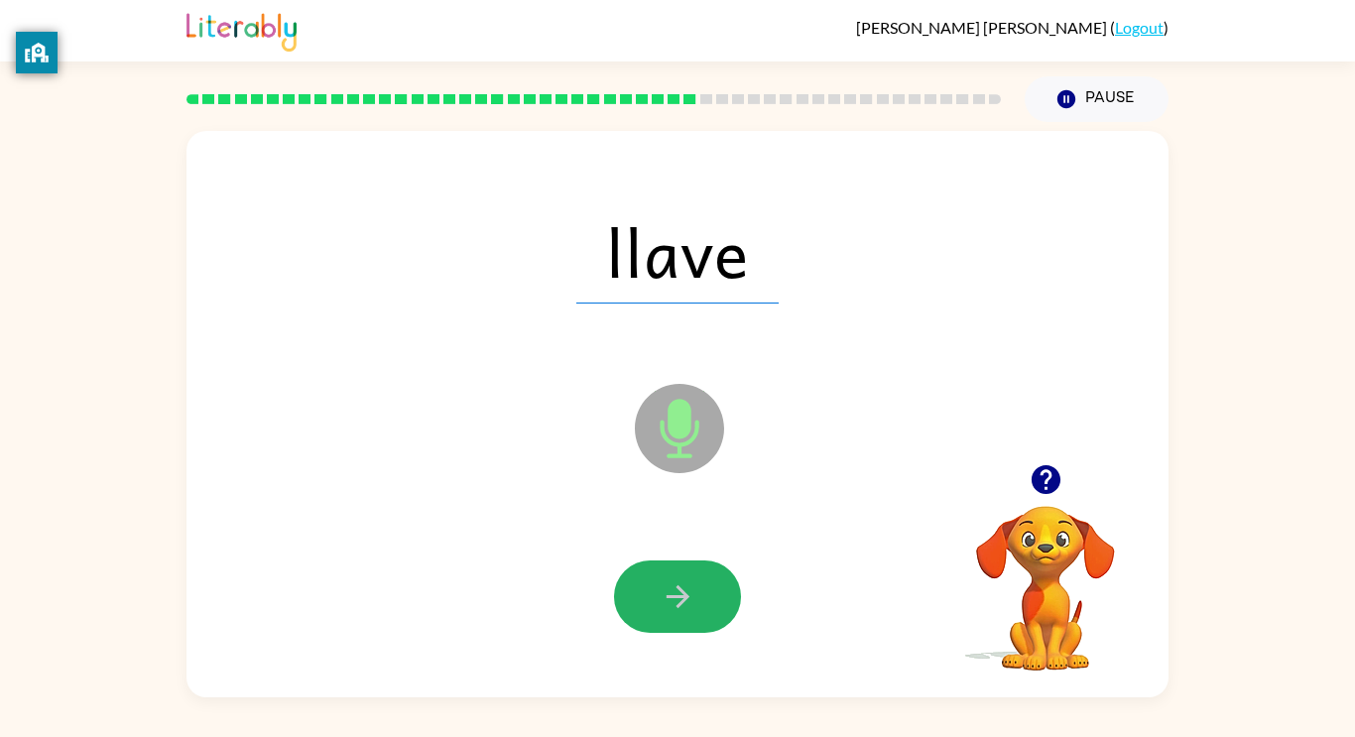
click at [694, 573] on button "button" at bounding box center [677, 596] width 127 height 72
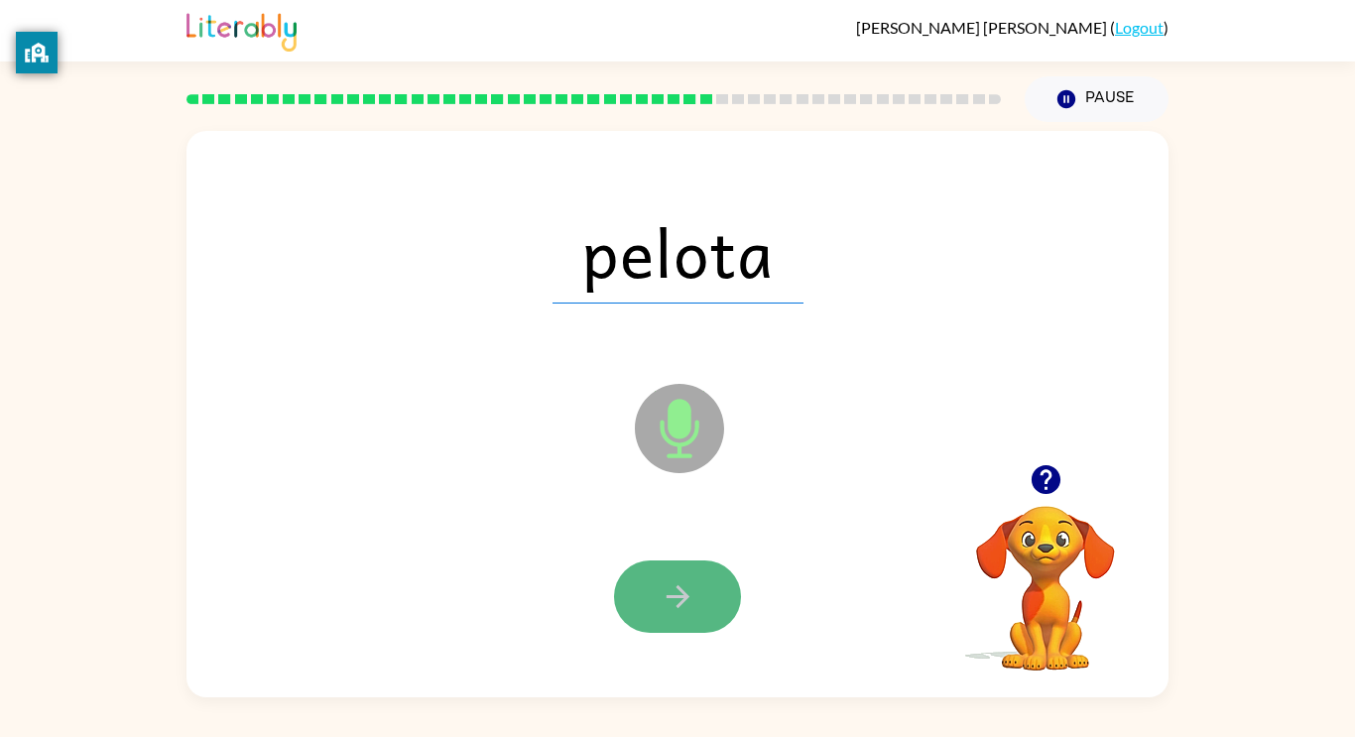
click at [684, 620] on button "button" at bounding box center [677, 596] width 127 height 72
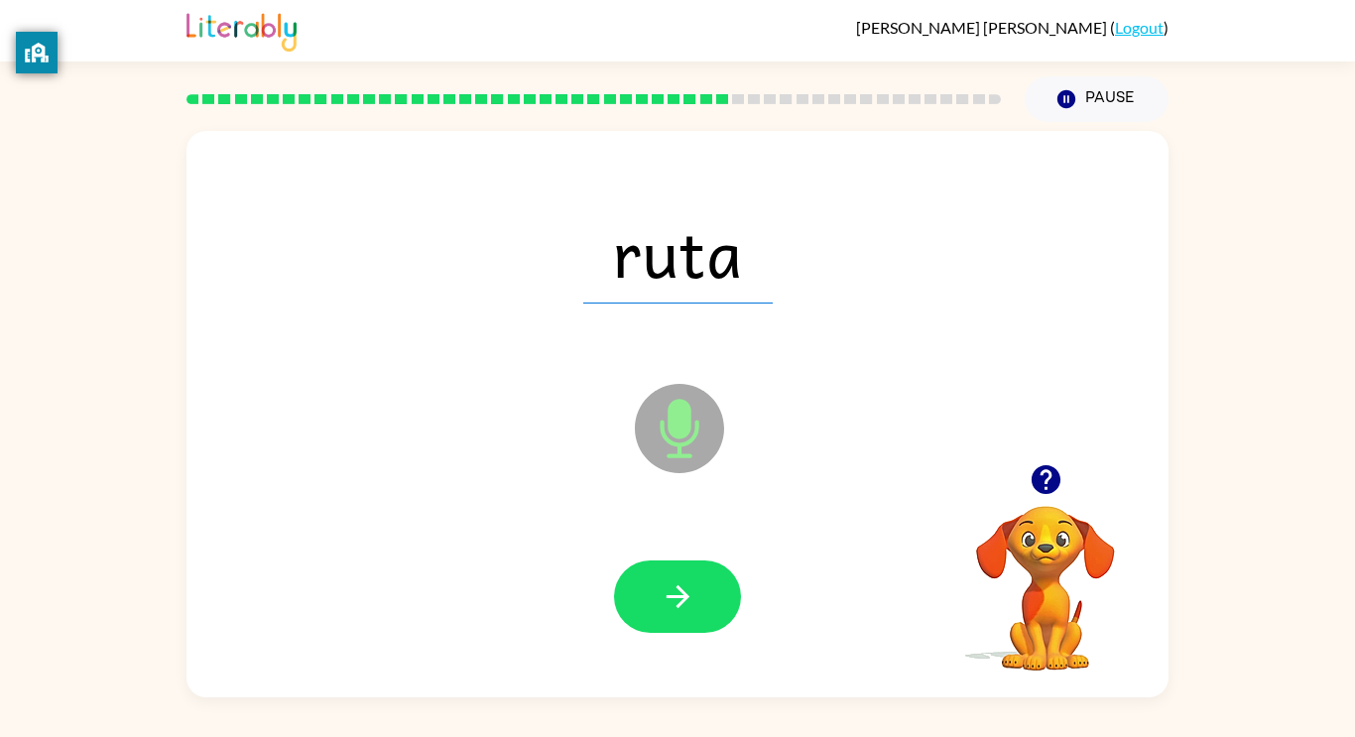
click at [769, 285] on span "ruta" at bounding box center [677, 251] width 189 height 103
click at [664, 579] on icon "button" at bounding box center [678, 596] width 35 height 35
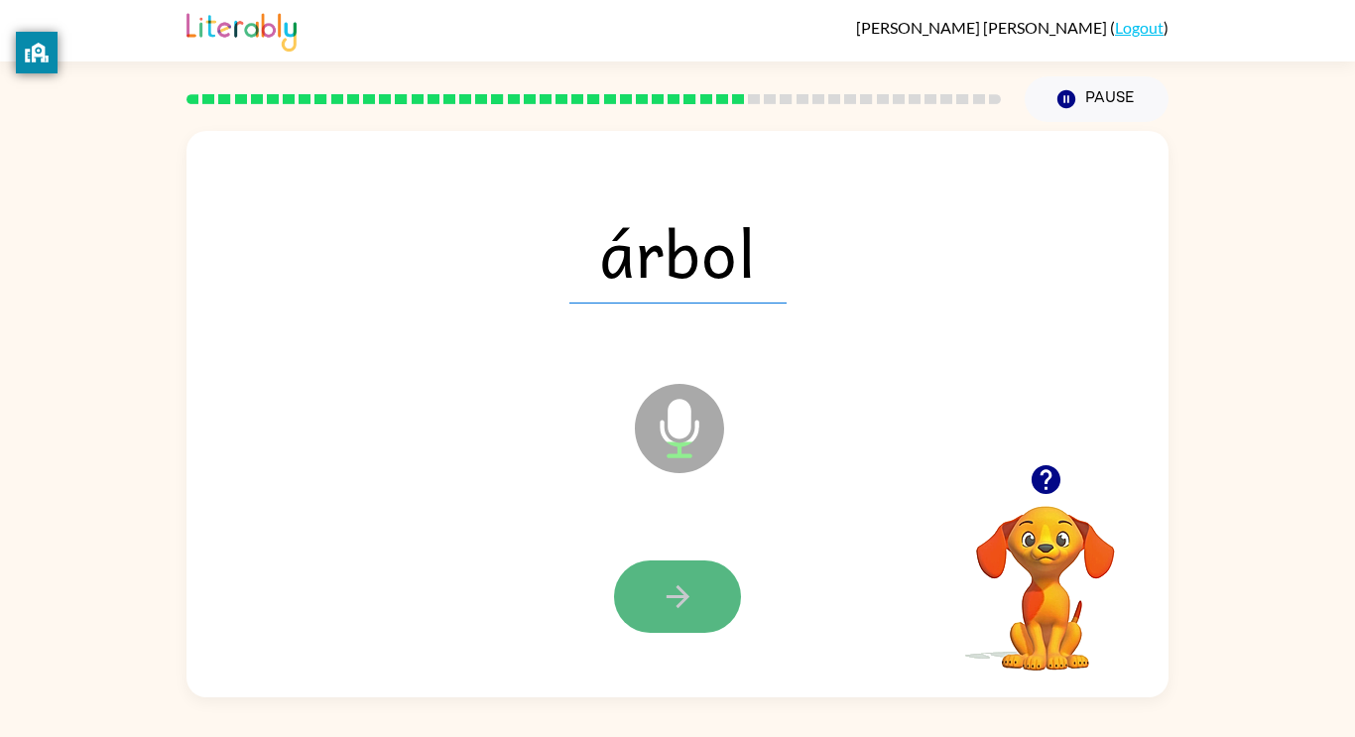
click at [664, 580] on icon "button" at bounding box center [678, 596] width 35 height 35
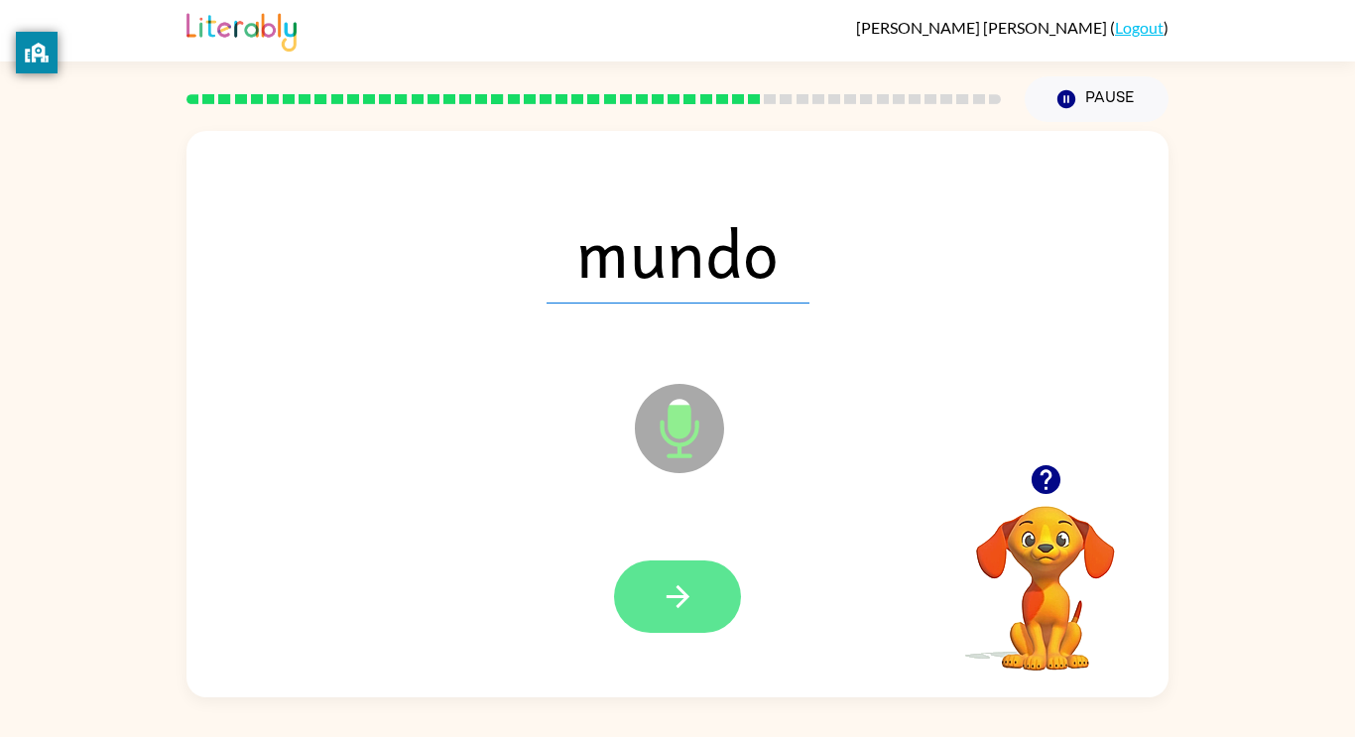
click at [666, 580] on icon "button" at bounding box center [678, 596] width 35 height 35
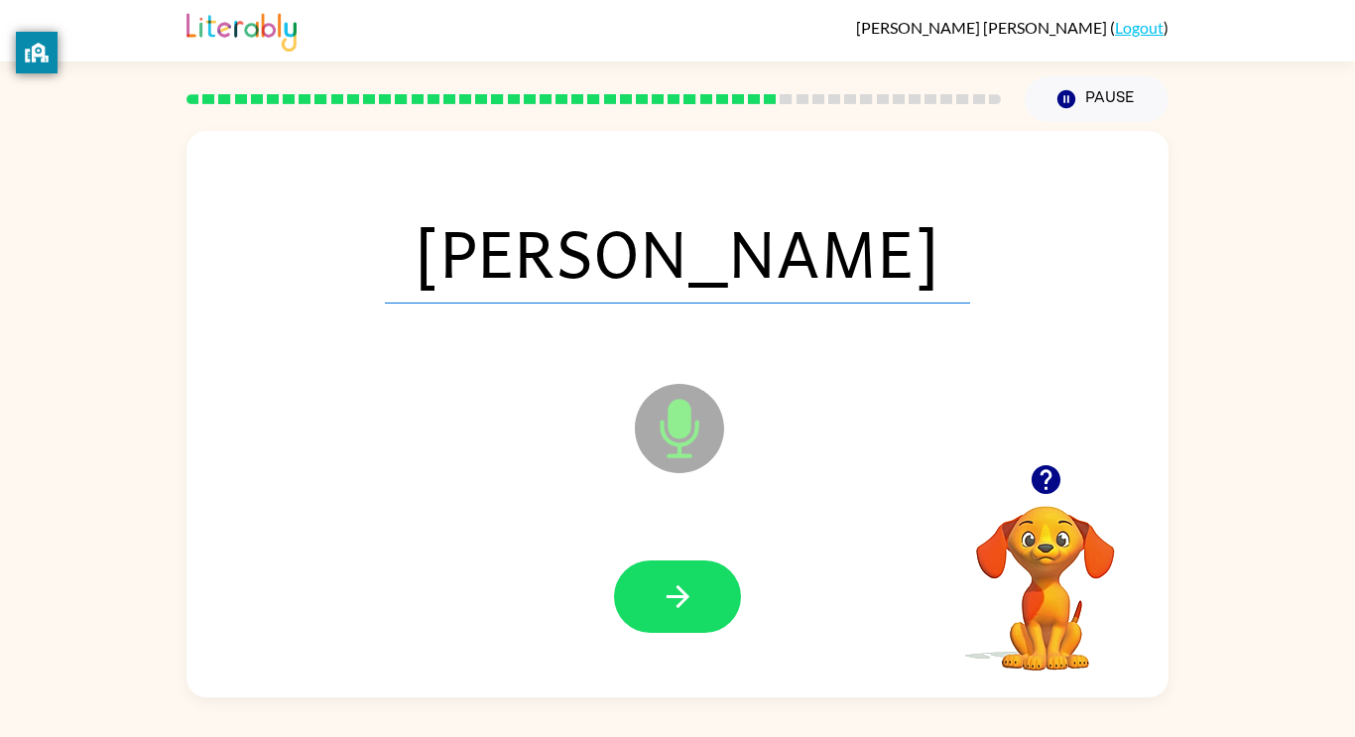
click at [666, 580] on icon "button" at bounding box center [678, 596] width 35 height 35
click at [666, 580] on div at bounding box center [677, 596] width 127 height 72
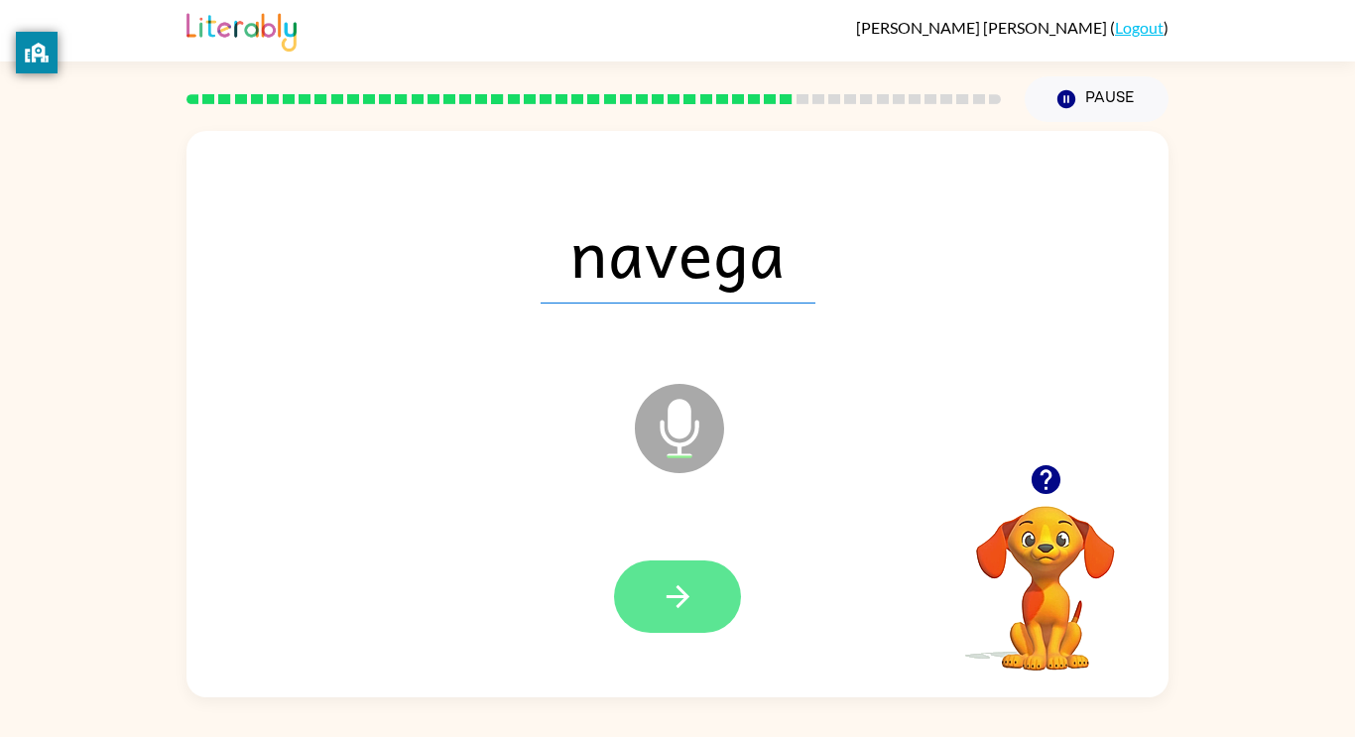
click at [662, 574] on button "button" at bounding box center [677, 596] width 127 height 72
click at [678, 582] on icon "button" at bounding box center [678, 596] width 35 height 35
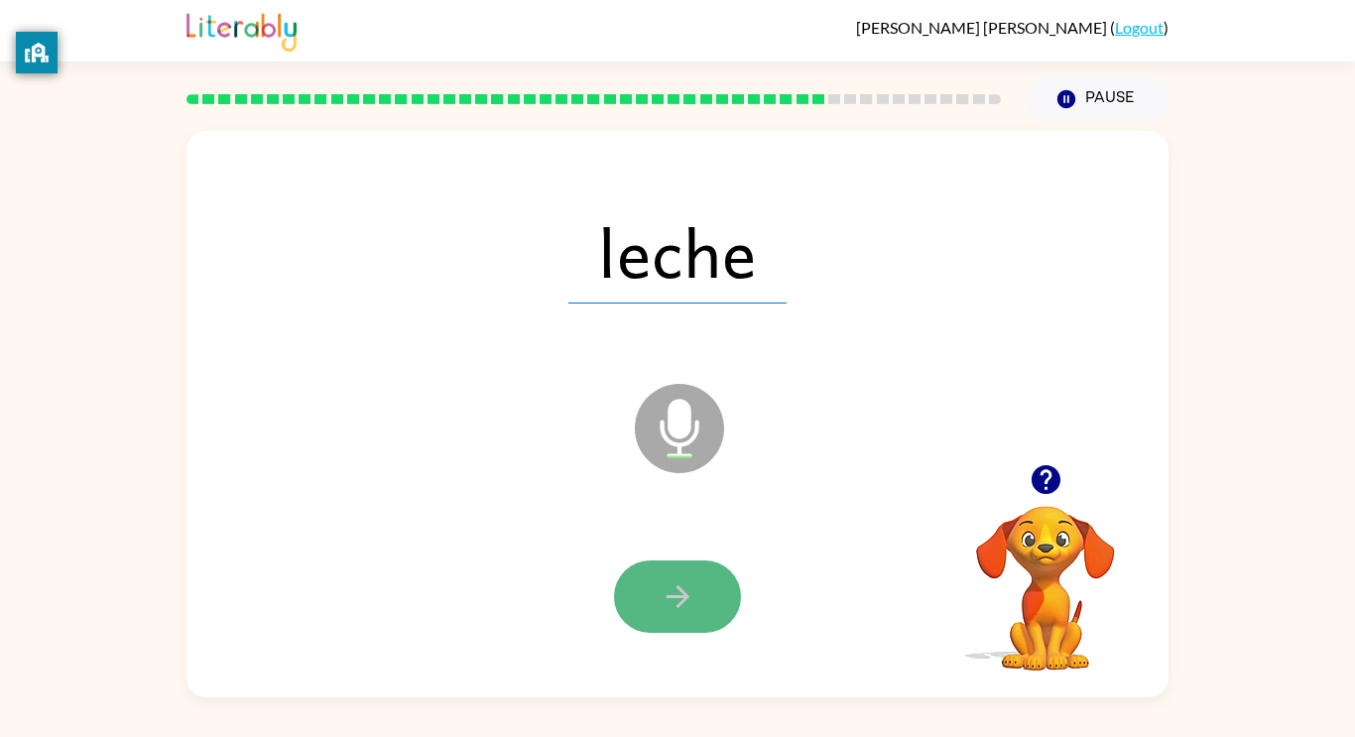
click at [678, 584] on icon "button" at bounding box center [678, 596] width 35 height 35
click at [668, 592] on icon "button" at bounding box center [678, 596] width 35 height 35
click at [678, 592] on icon "button" at bounding box center [678, 596] width 35 height 35
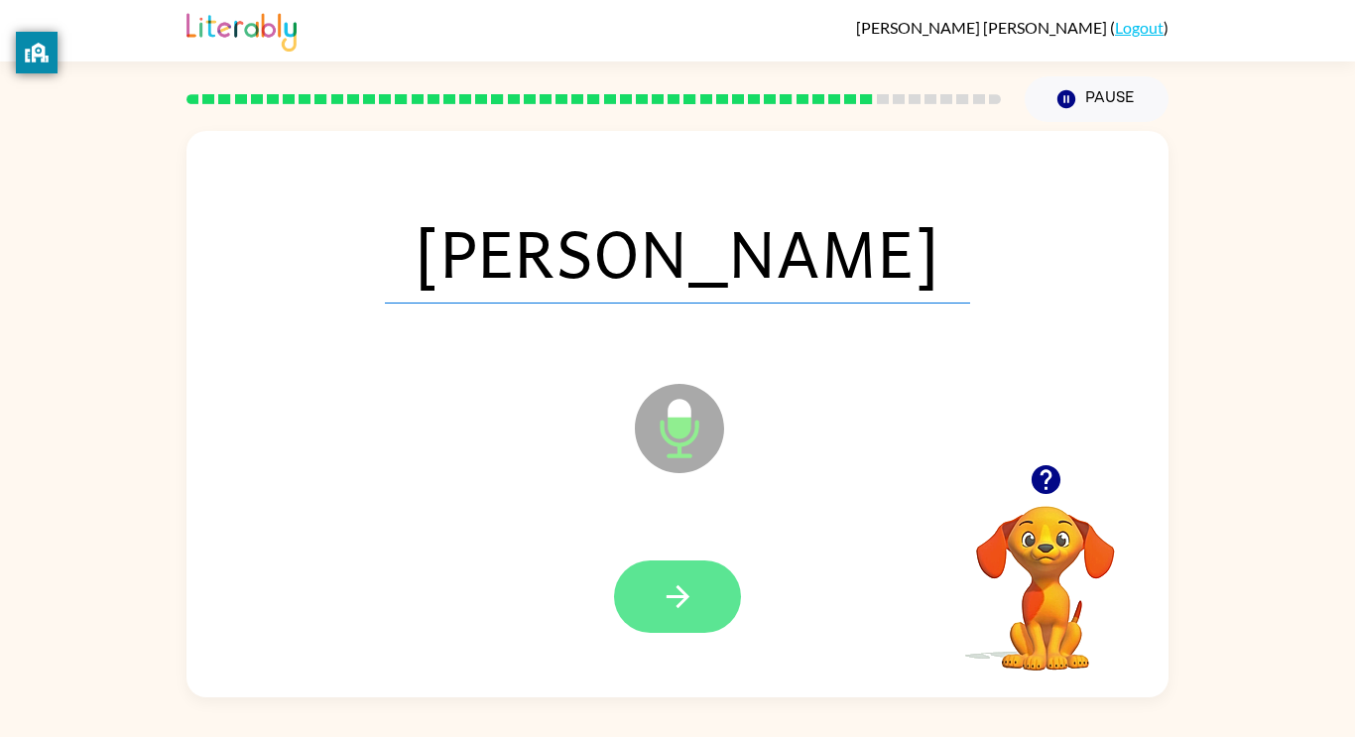
click at [683, 592] on icon "button" at bounding box center [677, 596] width 23 height 23
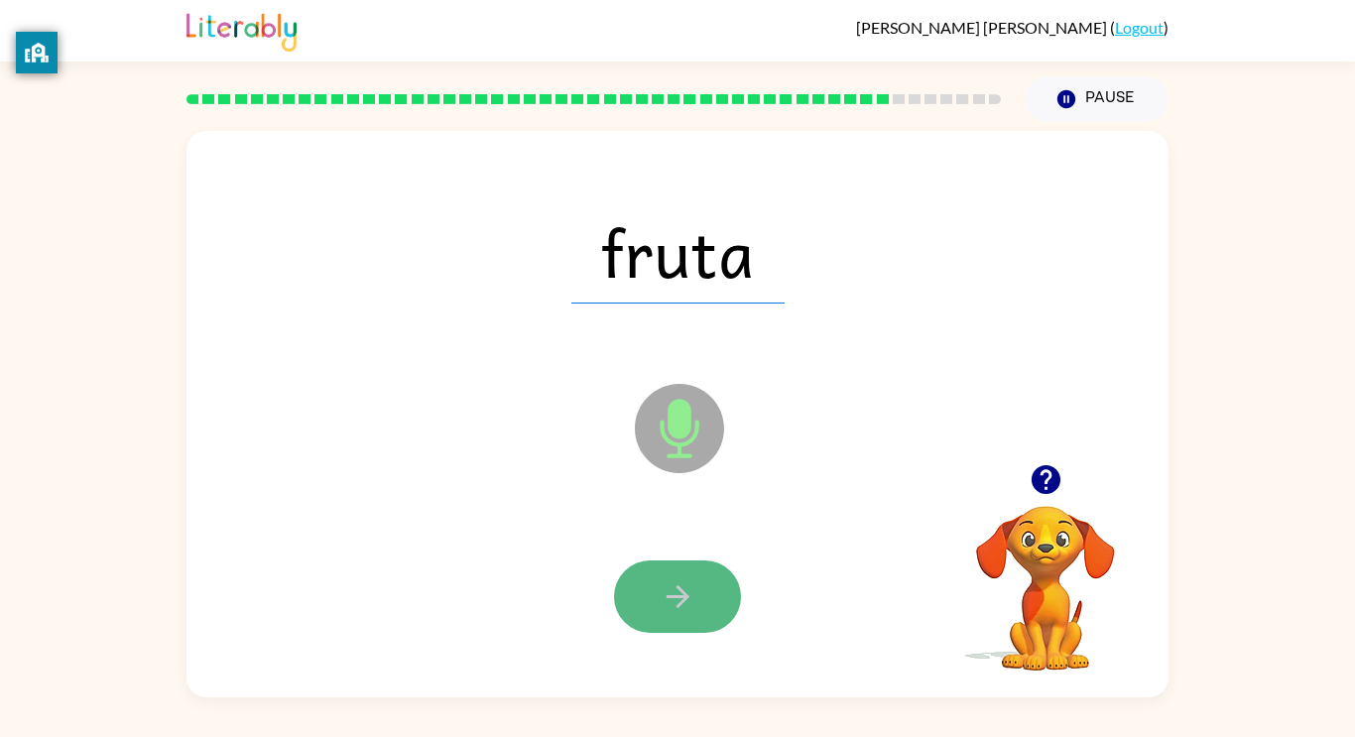
click at [676, 595] on icon "button" at bounding box center [677, 596] width 23 height 23
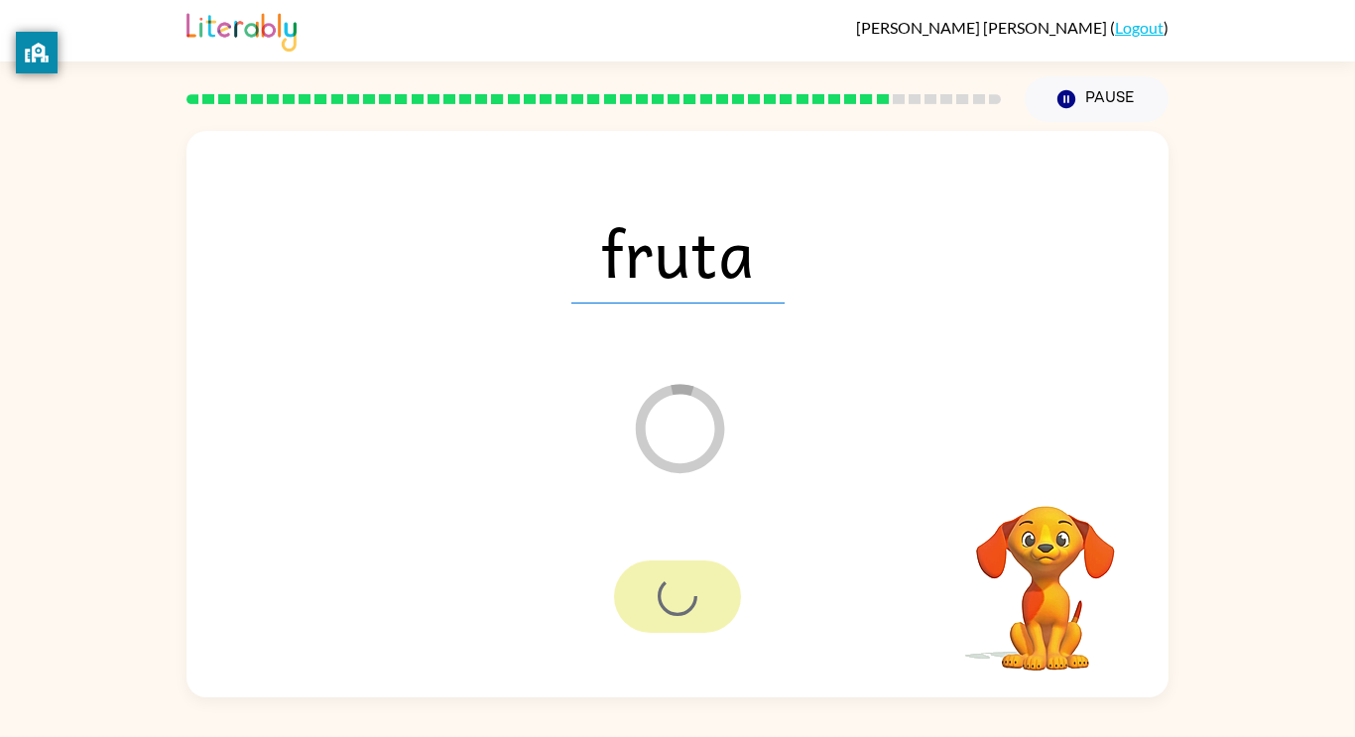
click at [676, 595] on div at bounding box center [677, 596] width 127 height 72
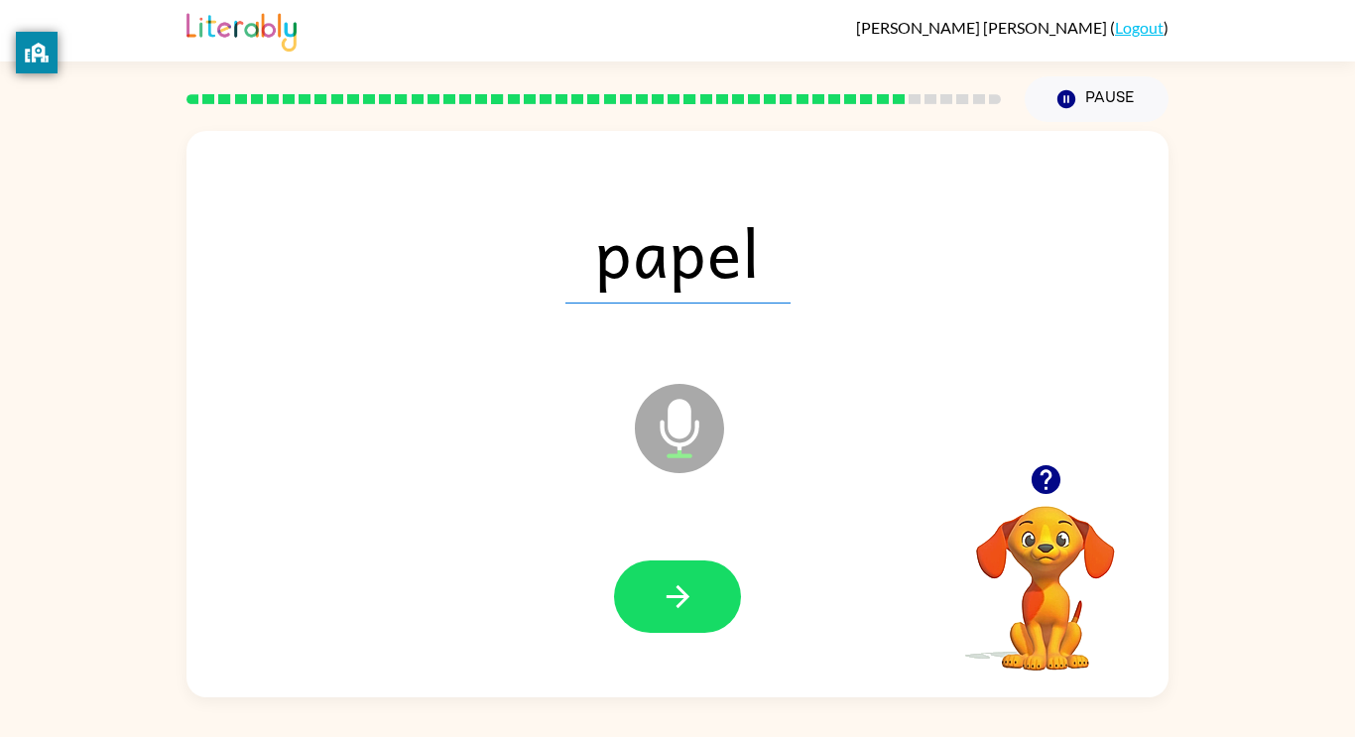
click at [652, 620] on button "button" at bounding box center [677, 596] width 127 height 72
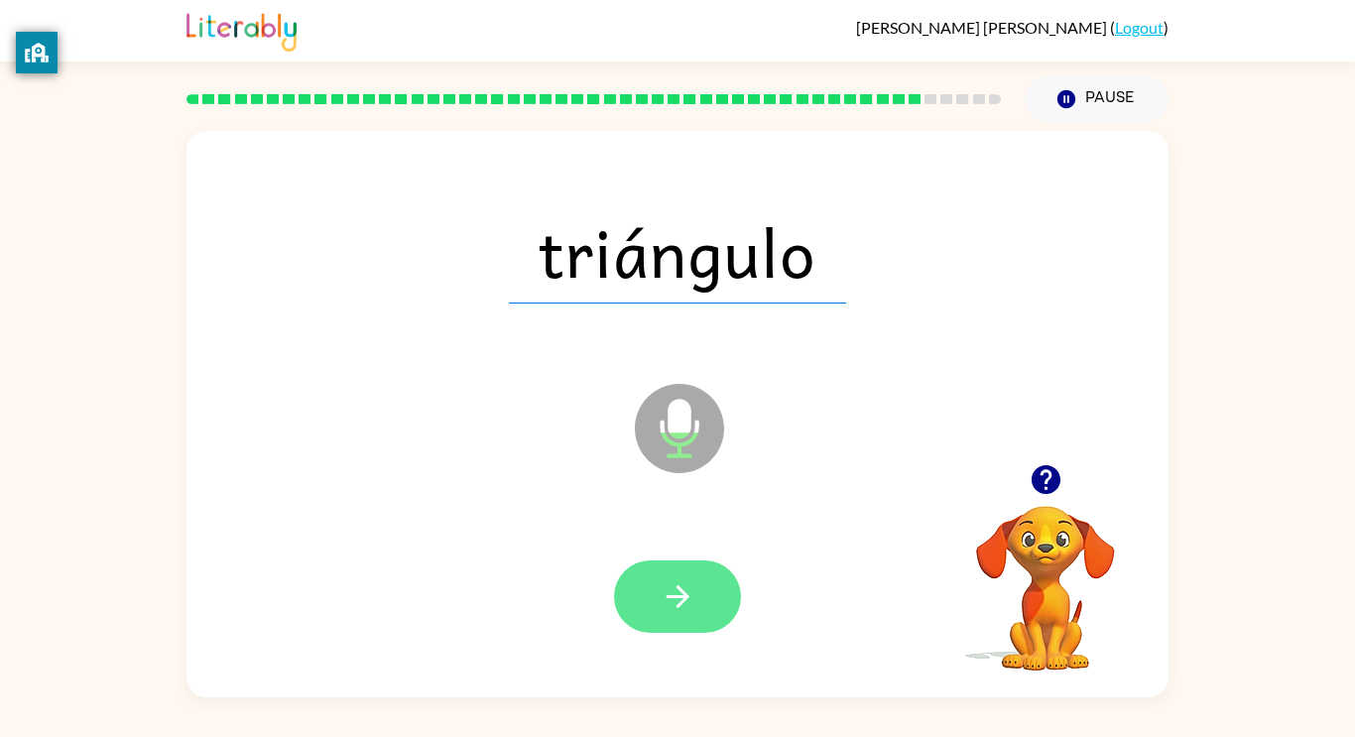
click at [675, 583] on icon "button" at bounding box center [678, 596] width 35 height 35
click at [675, 583] on div at bounding box center [677, 596] width 127 height 72
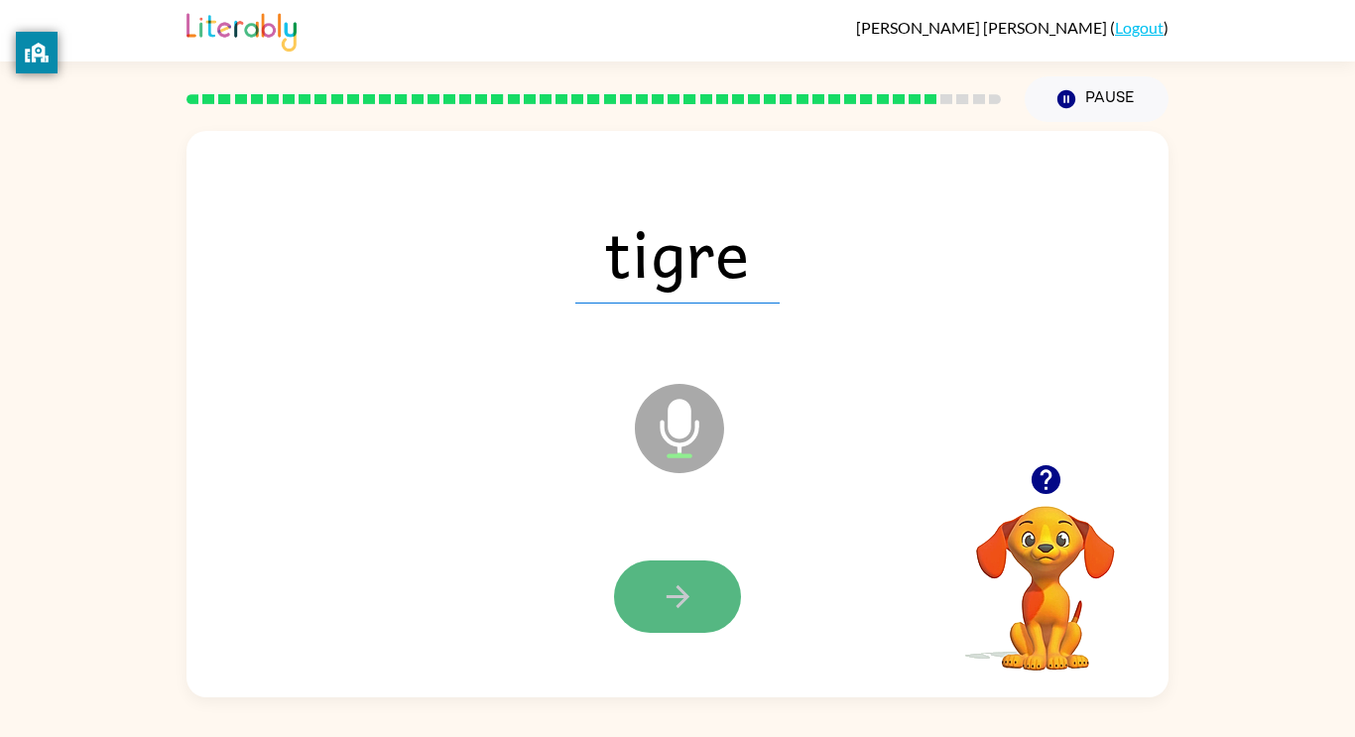
click at [671, 564] on button "button" at bounding box center [677, 596] width 127 height 72
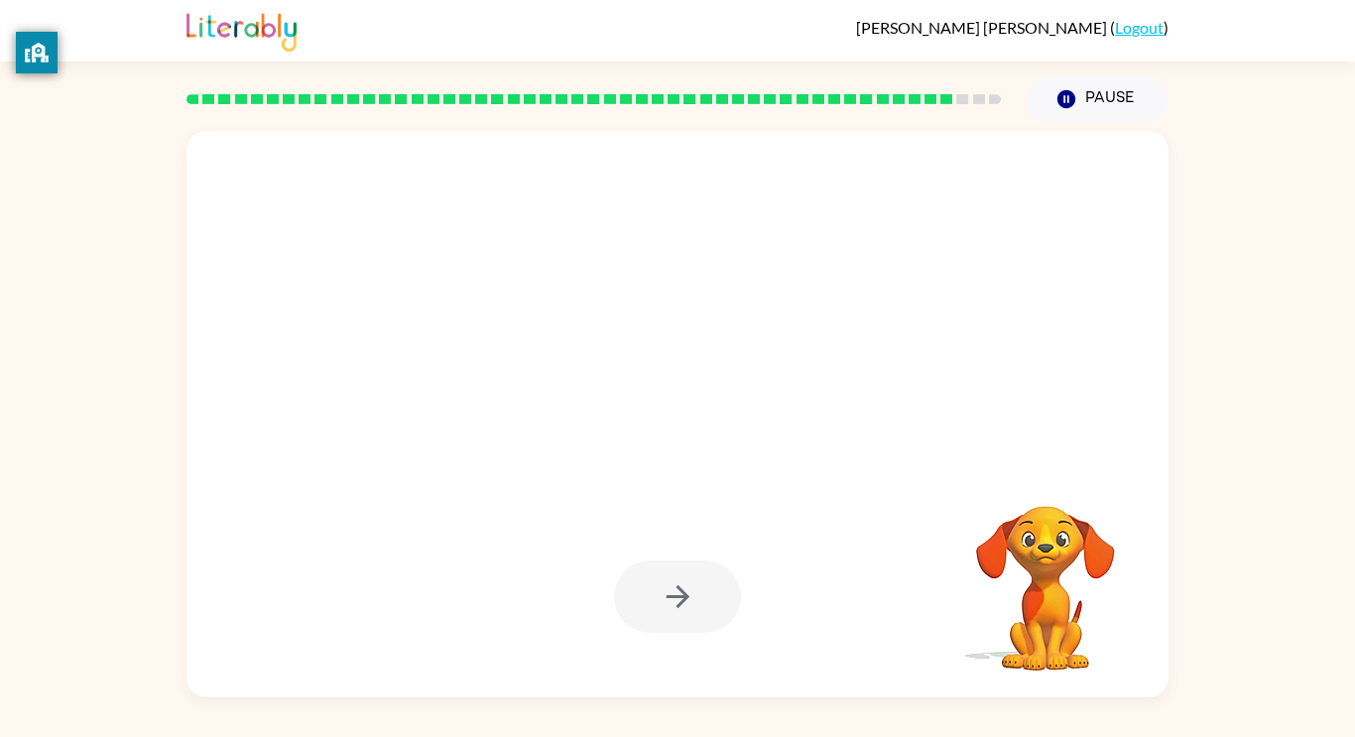
click at [763, 435] on div at bounding box center [677, 414] width 982 height 566
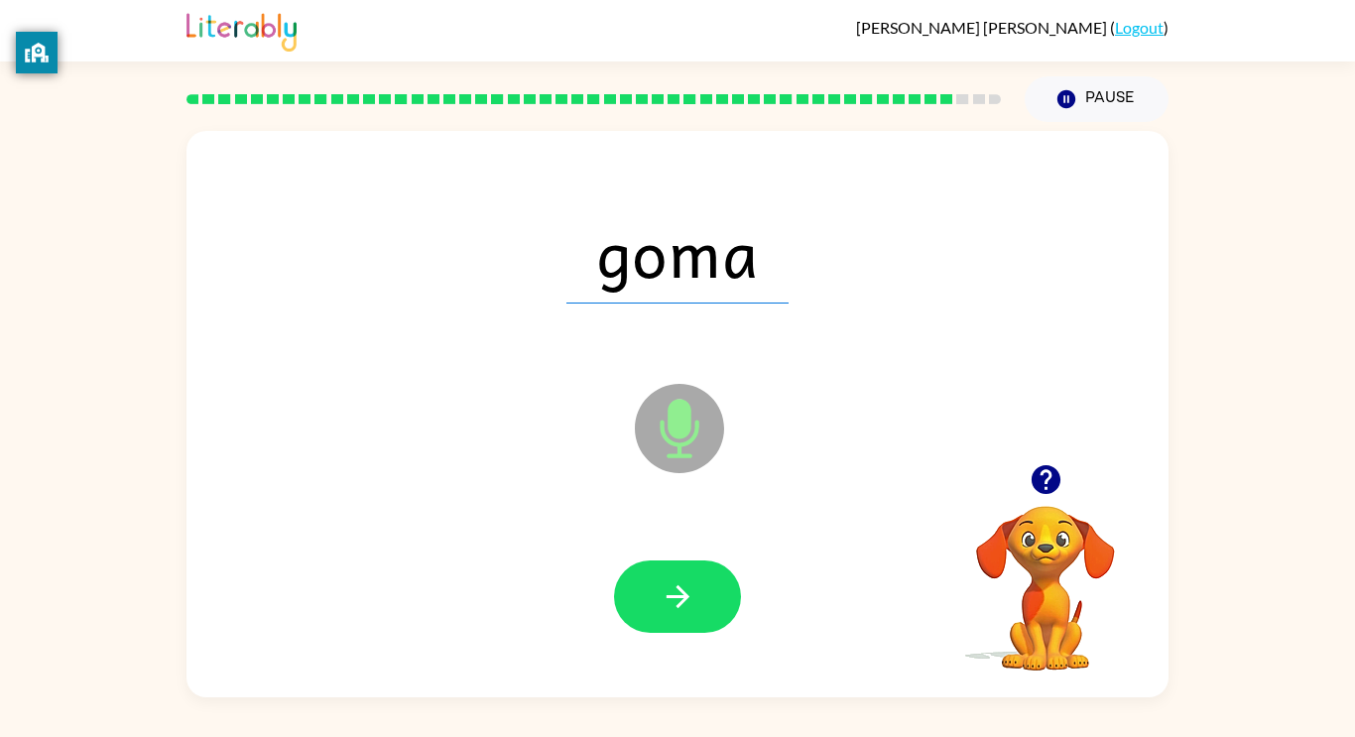
click at [763, 435] on icon "Microphone The Microphone is here when it is your turn to talk" at bounding box center [779, 453] width 298 height 149
click at [701, 606] on button "button" at bounding box center [677, 596] width 127 height 72
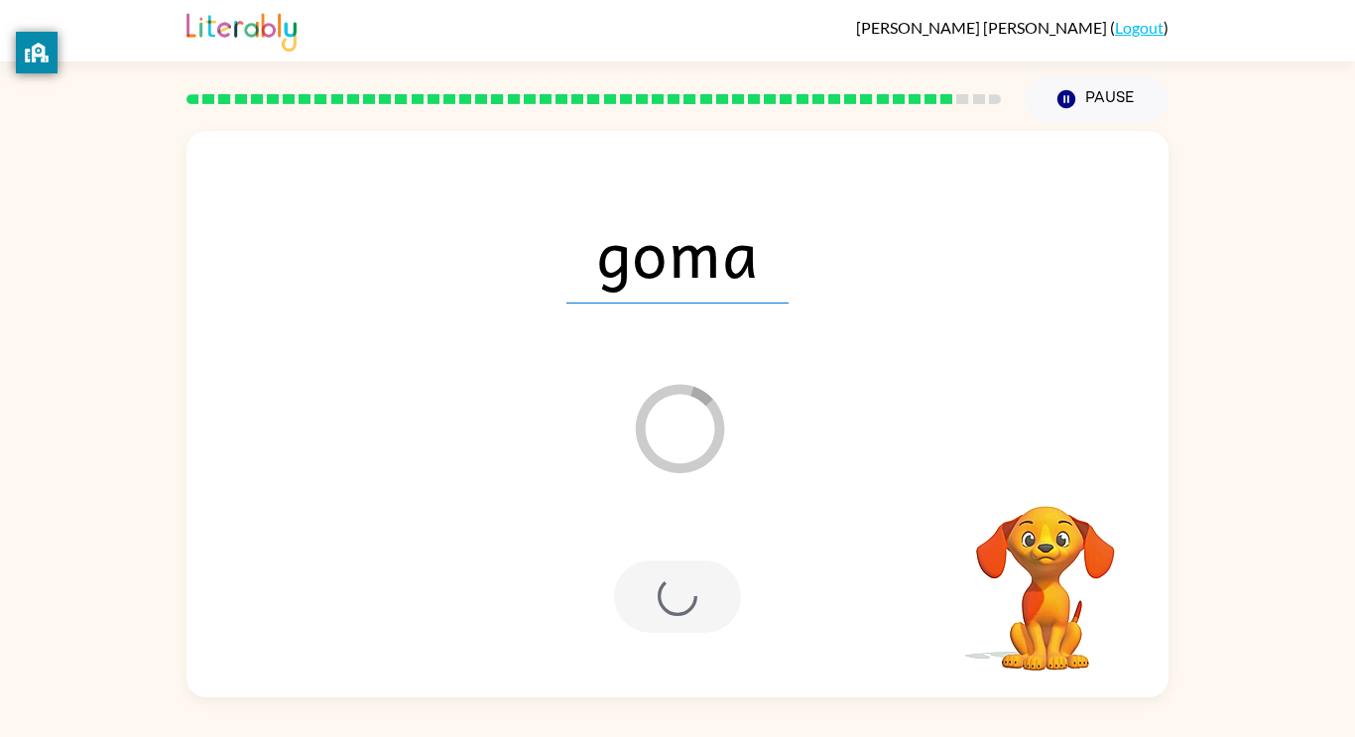
click at [789, 521] on div at bounding box center [677, 597] width 942 height 163
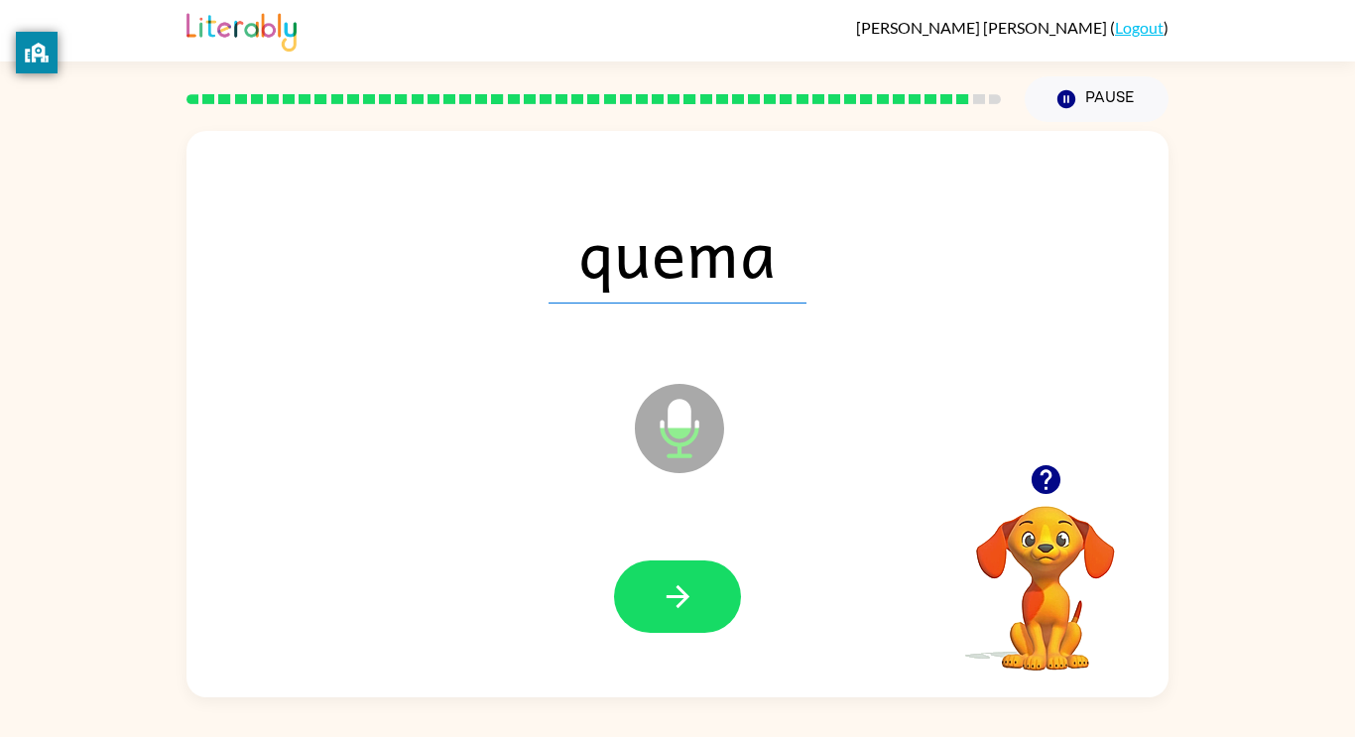
click at [668, 557] on div at bounding box center [677, 597] width 942 height 163
click at [669, 566] on button "button" at bounding box center [677, 596] width 127 height 72
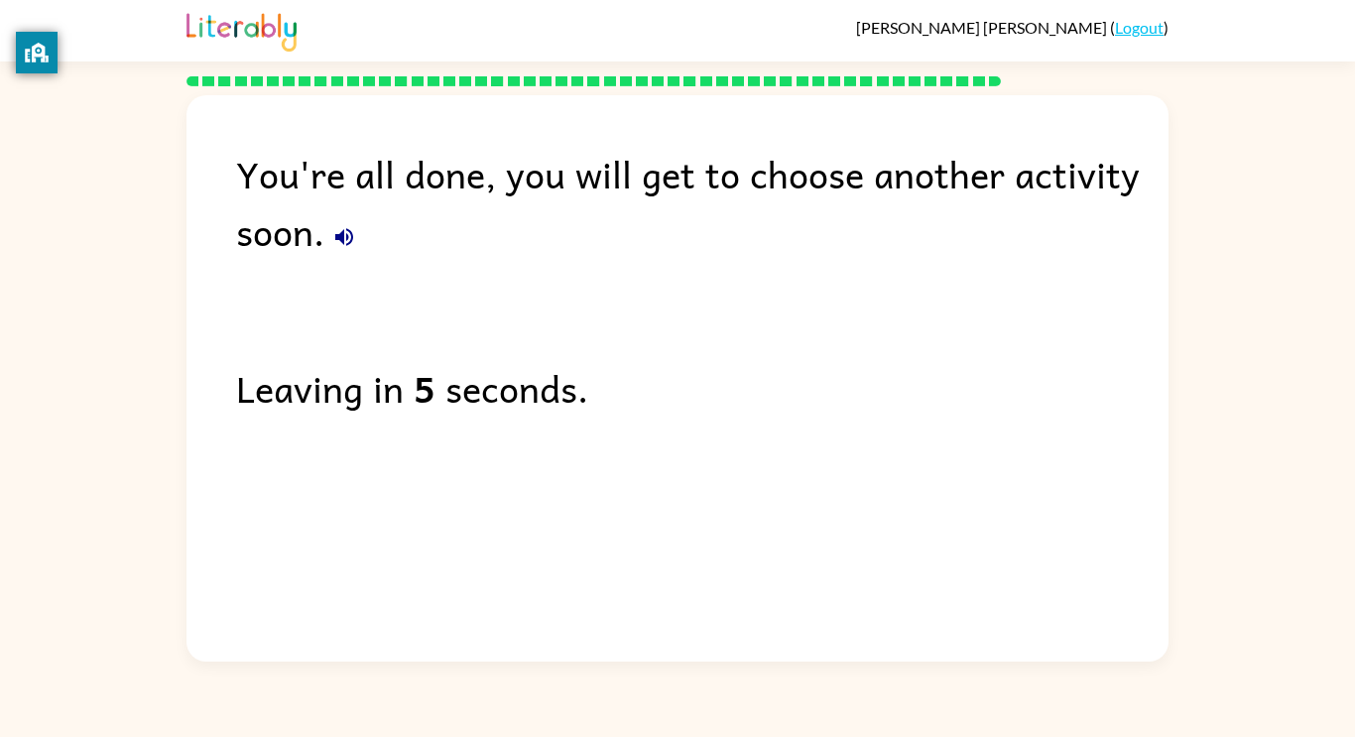
click at [669, 566] on div "You're all done, you will get to choose another activity soon. Leaving in 5 sec…" at bounding box center [677, 373] width 982 height 556
